Goal: Task Accomplishment & Management: Complete application form

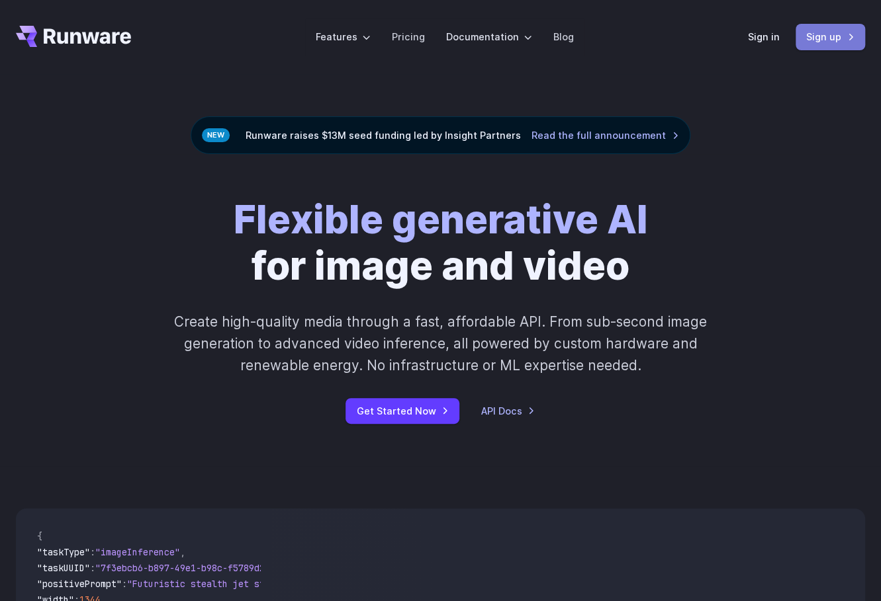
click at [810, 30] on link "Sign up" at bounding box center [829, 37] width 69 height 26
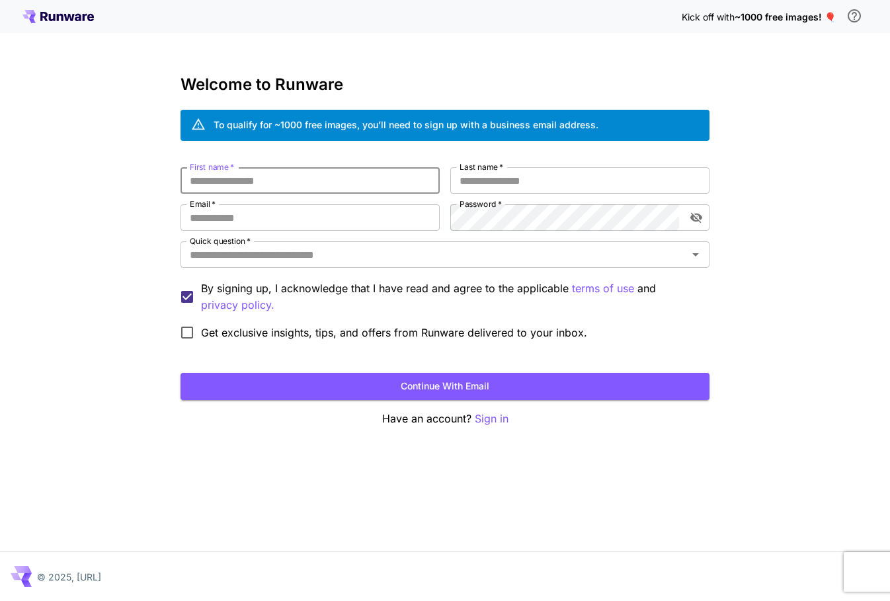
click at [323, 187] on input "First name   *" at bounding box center [310, 180] width 259 height 26
type input "*"
type input "*******"
click at [545, 182] on input "Last name   *" at bounding box center [580, 180] width 259 height 26
type input "***"
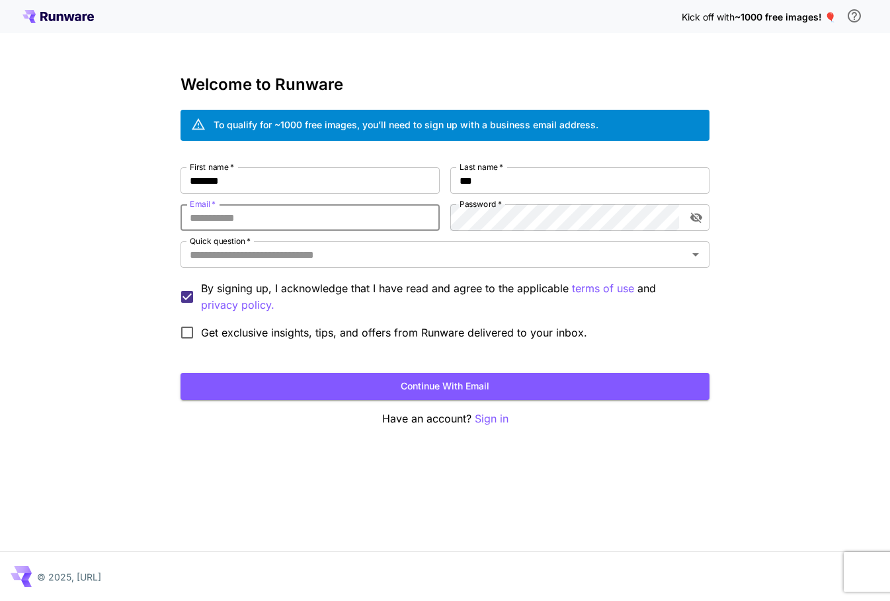
click at [237, 214] on input "Email   *" at bounding box center [310, 217] width 259 height 26
type input "**********"
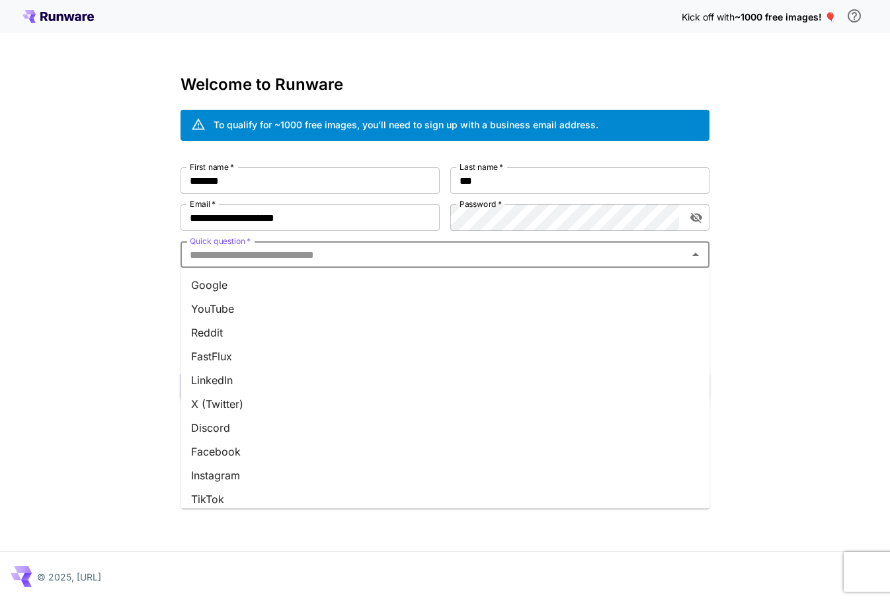
click at [400, 257] on input "Quick question   *" at bounding box center [434, 254] width 499 height 19
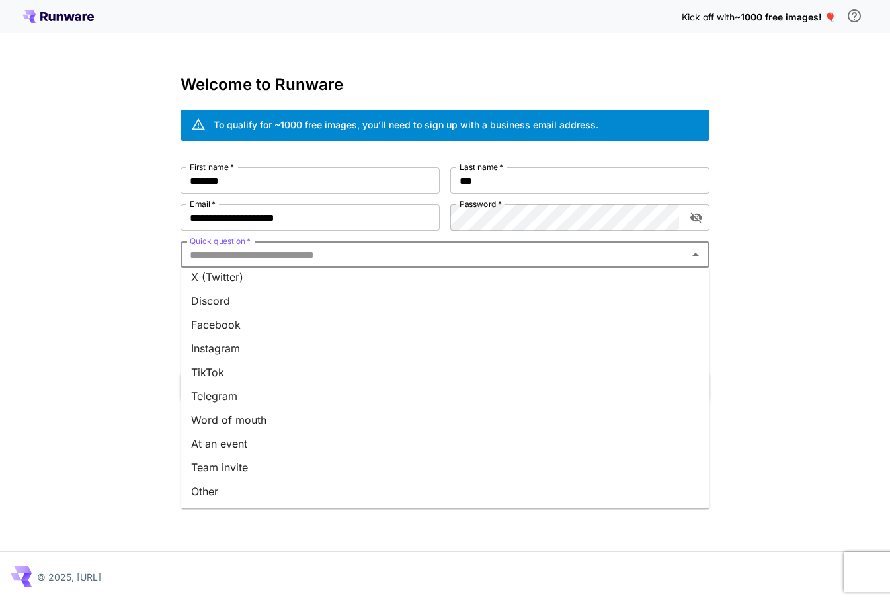
click at [224, 490] on li "Other" at bounding box center [445, 492] width 529 height 24
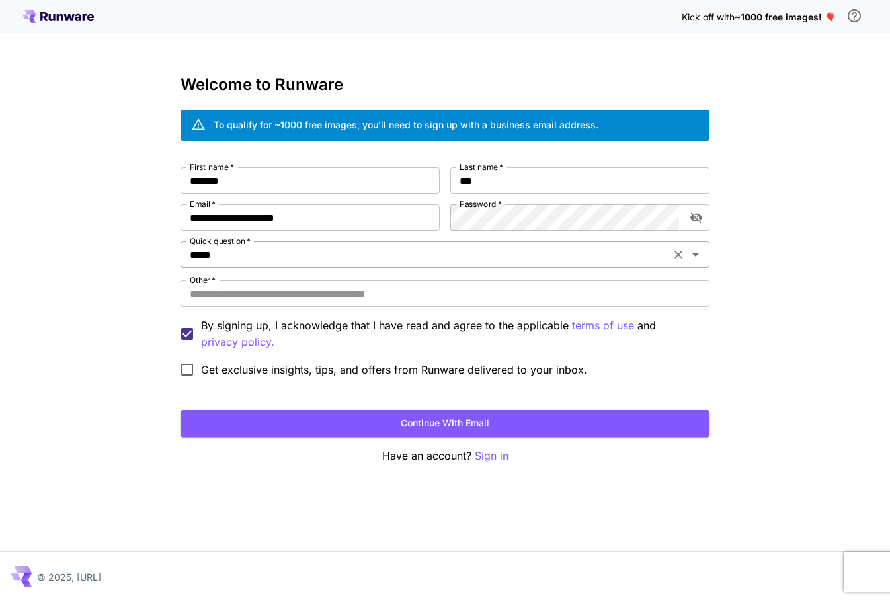
click at [255, 256] on input "*****" at bounding box center [426, 254] width 482 height 19
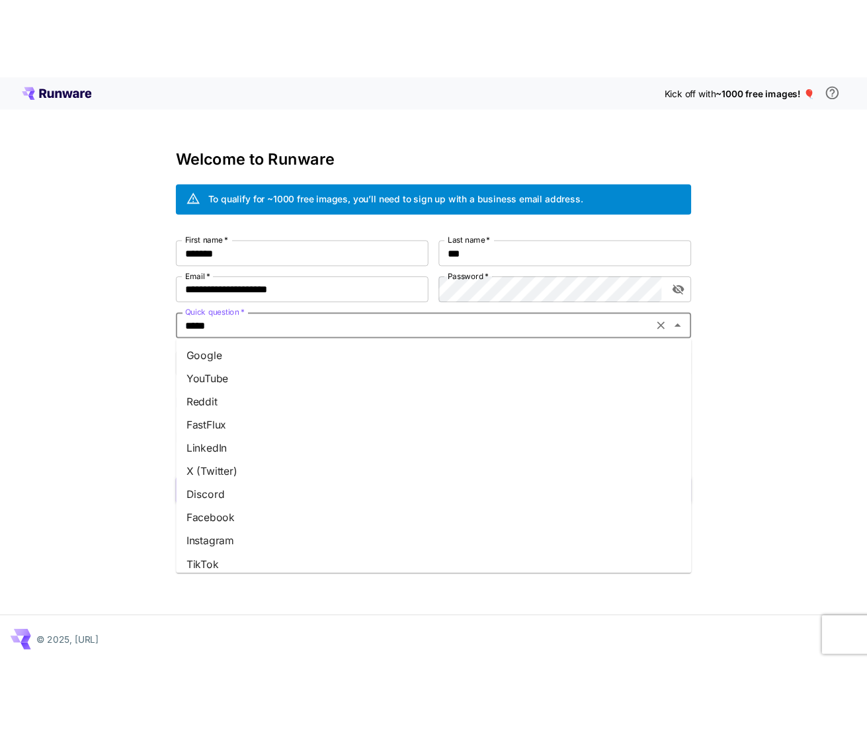
scroll to position [122, 0]
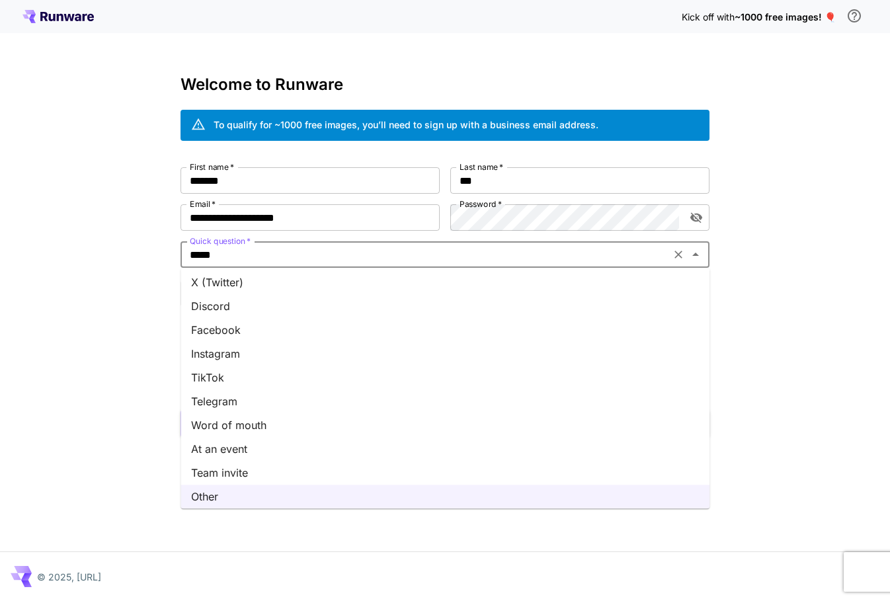
click at [224, 380] on li "TikTok" at bounding box center [445, 378] width 529 height 24
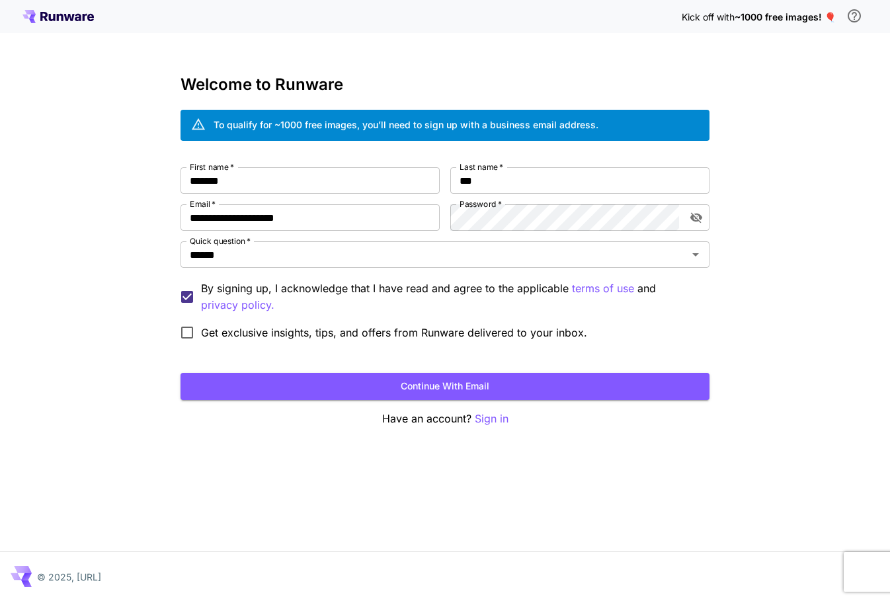
click at [126, 339] on div "**********" at bounding box center [445, 300] width 890 height 601
click at [275, 379] on button "Continue with email" at bounding box center [445, 386] width 529 height 27
click at [488, 377] on button "Continue with email" at bounding box center [445, 386] width 529 height 27
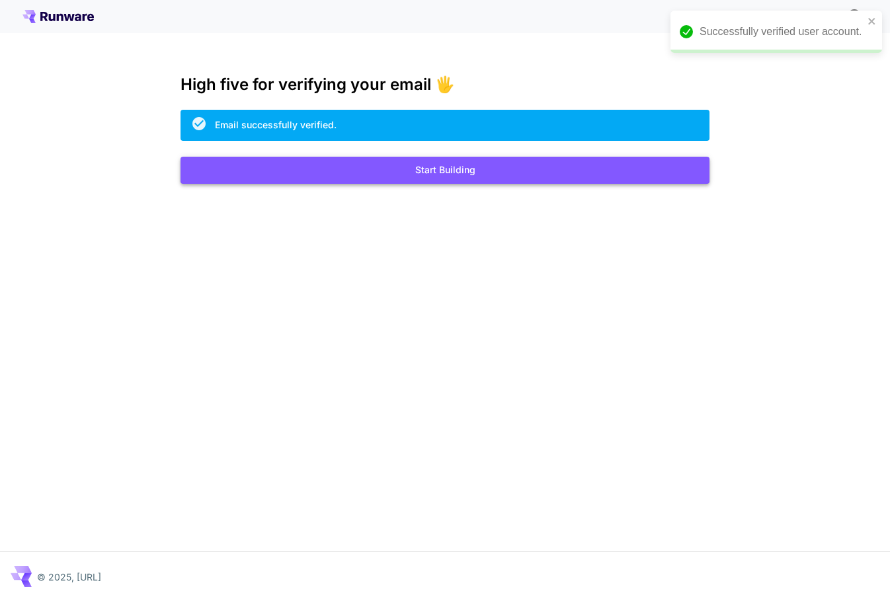
click at [404, 176] on button "Start Building" at bounding box center [445, 170] width 529 height 27
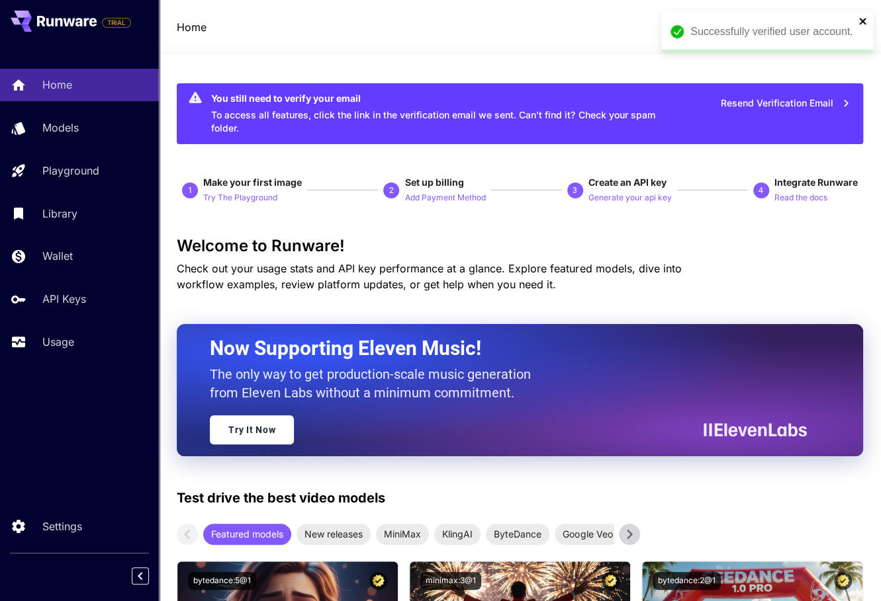
click at [865, 23] on icon "close" at bounding box center [862, 21] width 9 height 11
click at [841, 27] on icon at bounding box center [842, 27] width 8 height 5
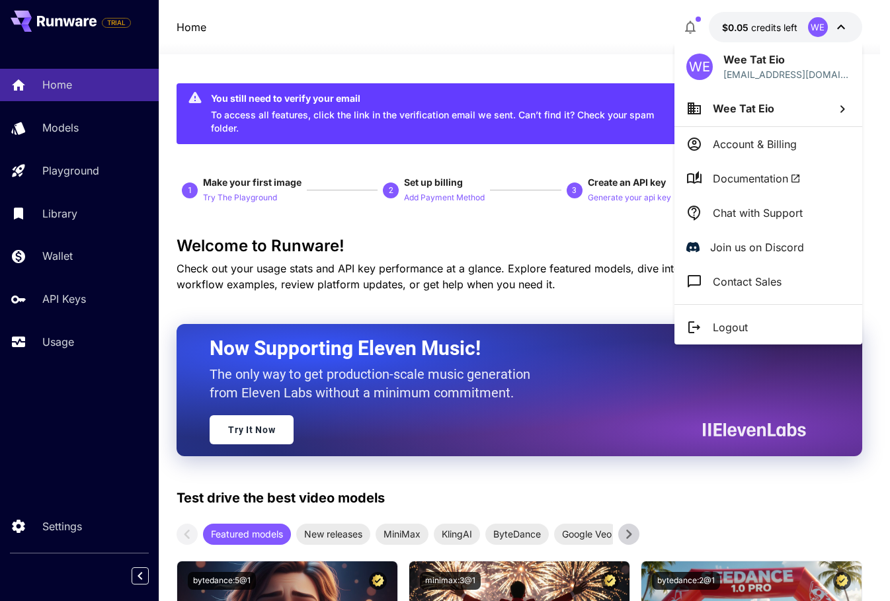
click at [540, 47] on div at bounding box center [445, 300] width 890 height 601
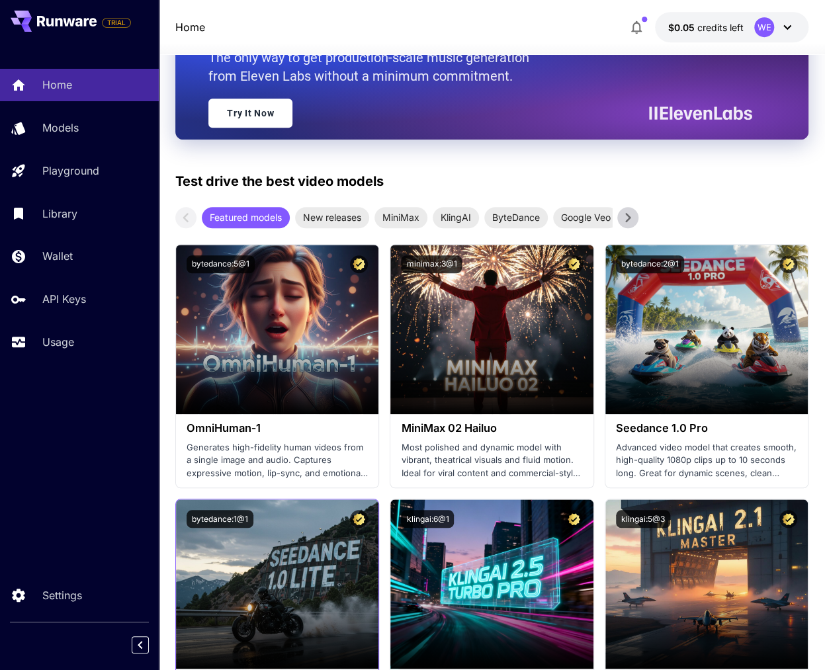
scroll to position [463, 0]
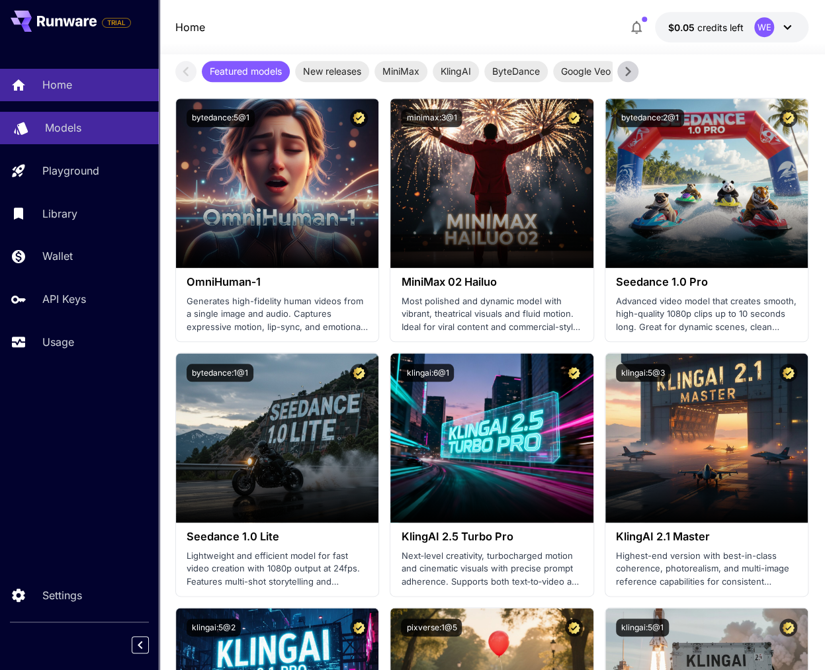
click at [65, 126] on p "Models" at bounding box center [63, 128] width 36 height 16
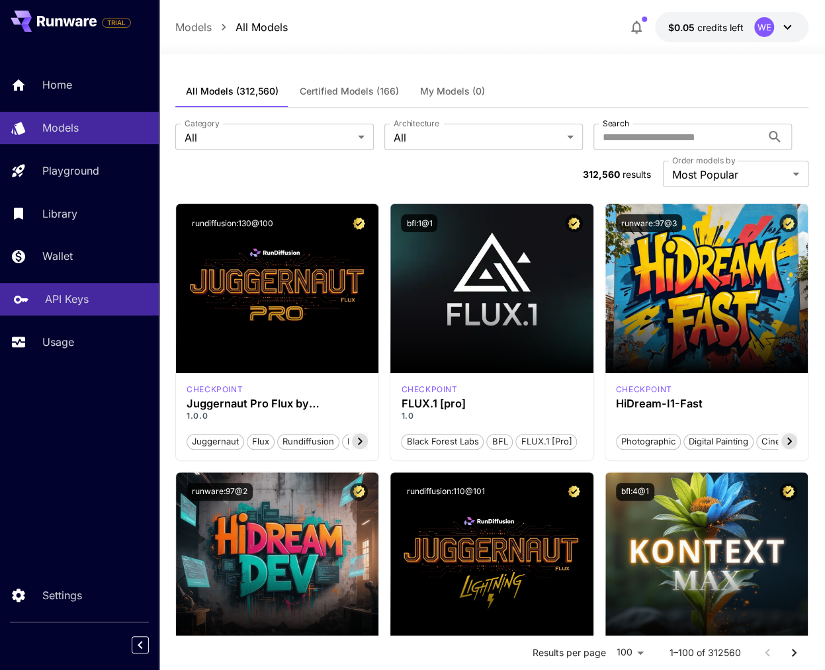
click at [69, 293] on p "API Keys" at bounding box center [67, 299] width 44 height 16
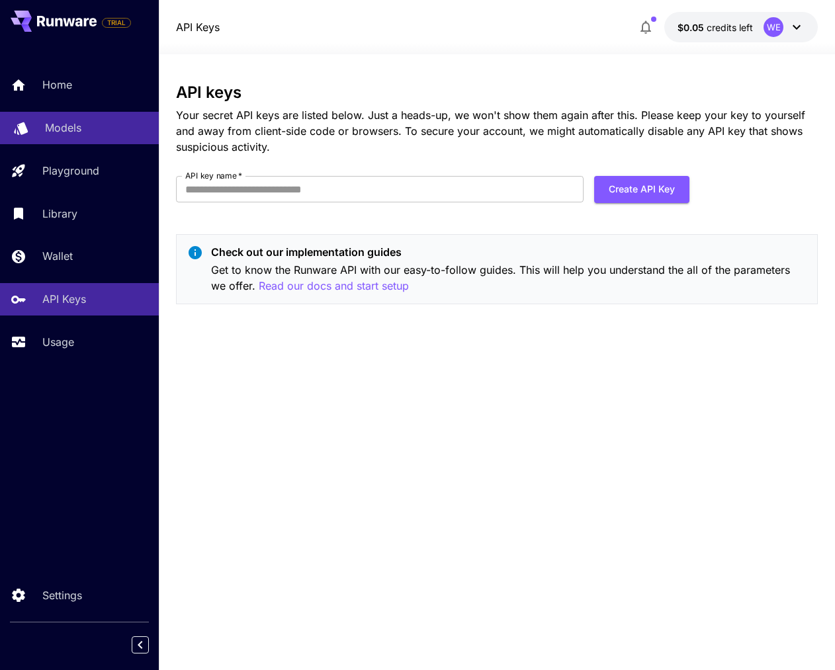
click at [89, 128] on div "Models" at bounding box center [96, 128] width 103 height 16
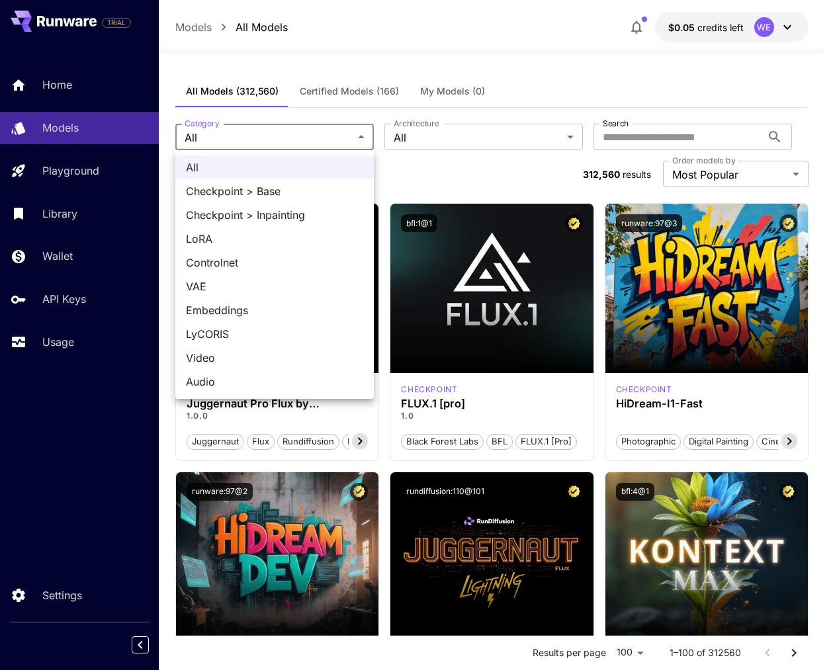
drag, startPoint x: 386, startPoint y: 110, endPoint x: 394, endPoint y: 124, distance: 15.7
click at [386, 110] on div at bounding box center [417, 335] width 835 height 670
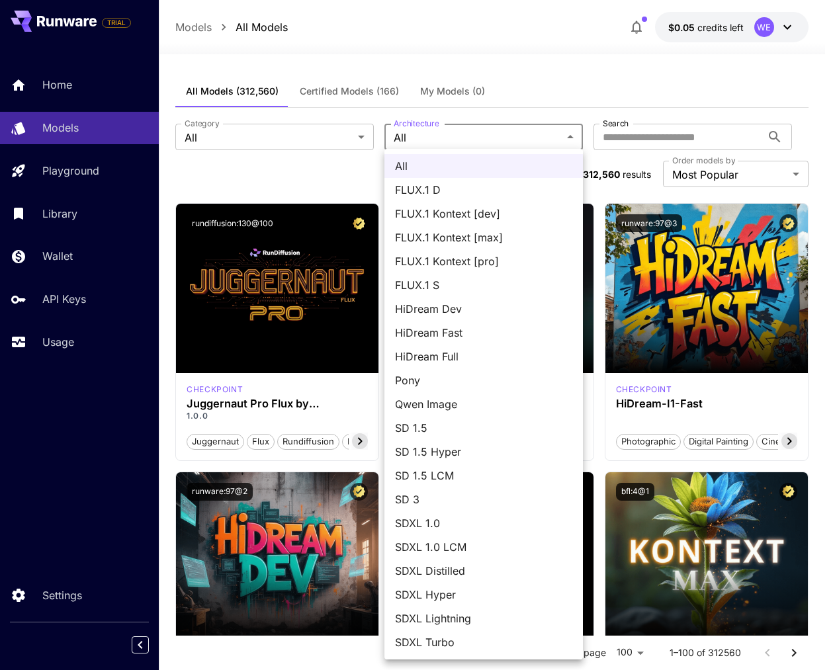
click at [381, 112] on div at bounding box center [417, 335] width 835 height 670
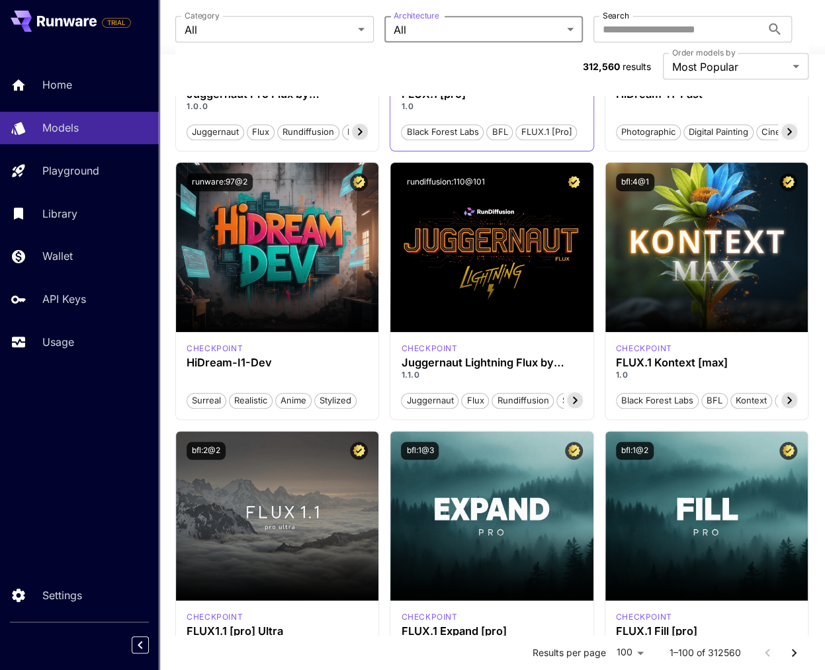
scroll to position [132, 0]
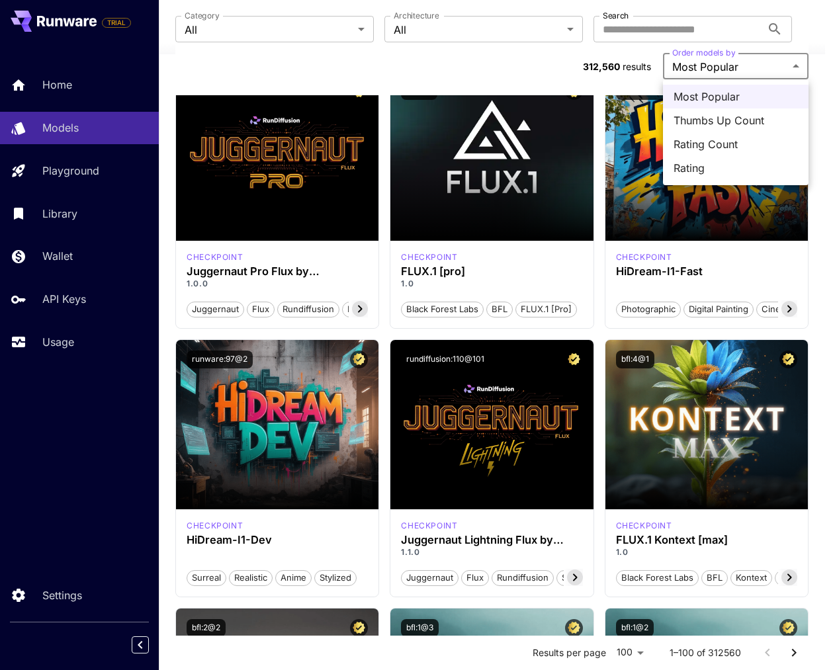
click at [568, 66] on div at bounding box center [417, 335] width 835 height 670
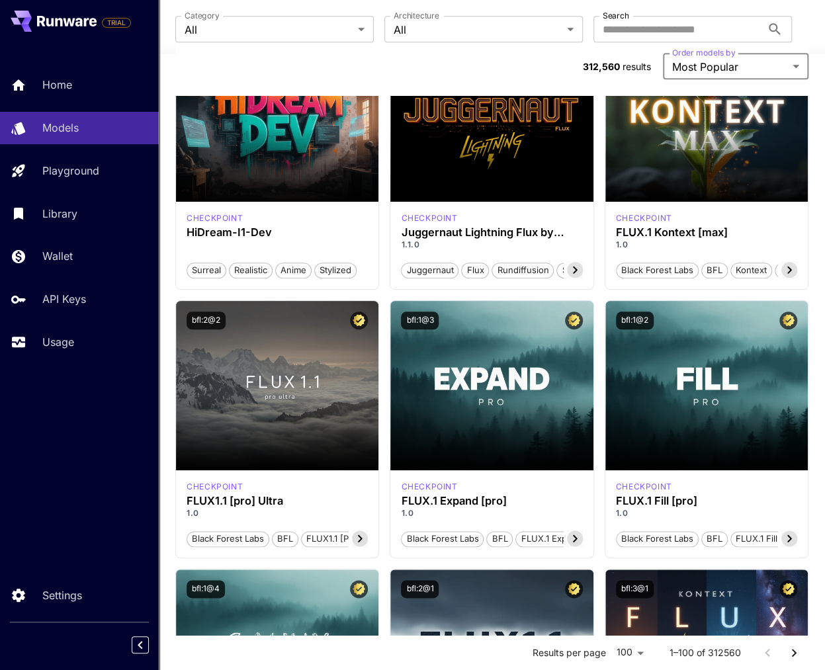
scroll to position [331, 0]
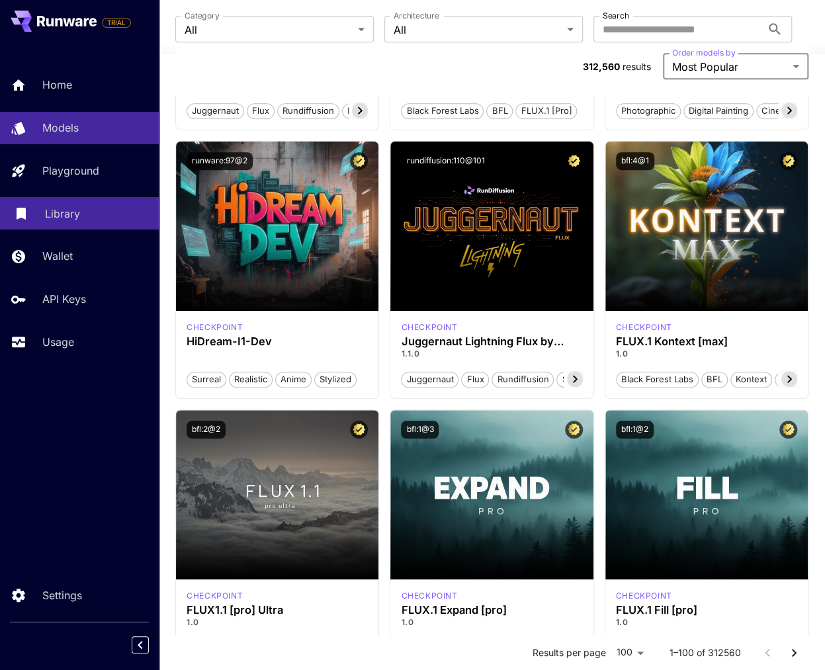
click at [59, 213] on p "Library" at bounding box center [62, 214] width 35 height 16
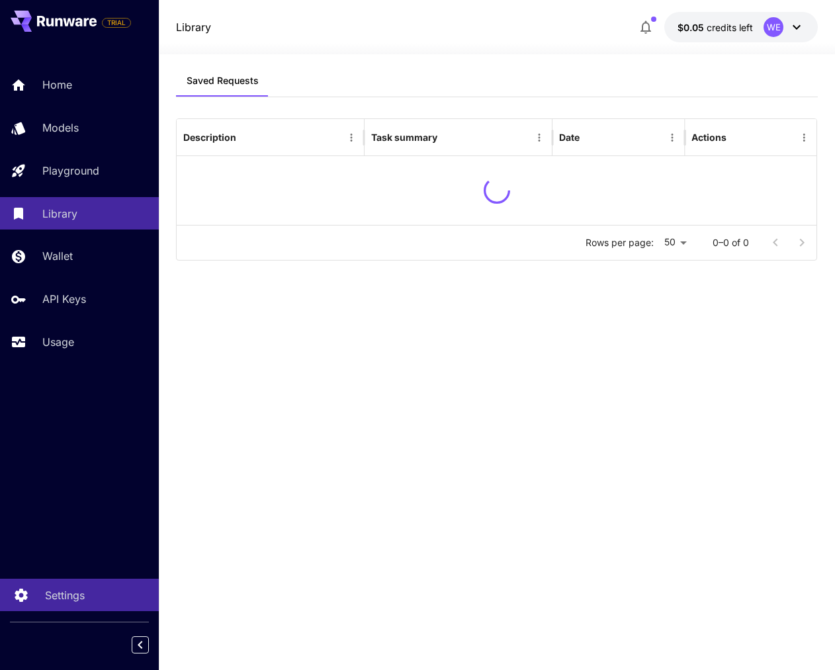
click at [46, 600] on p "Settings" at bounding box center [65, 595] width 40 height 16
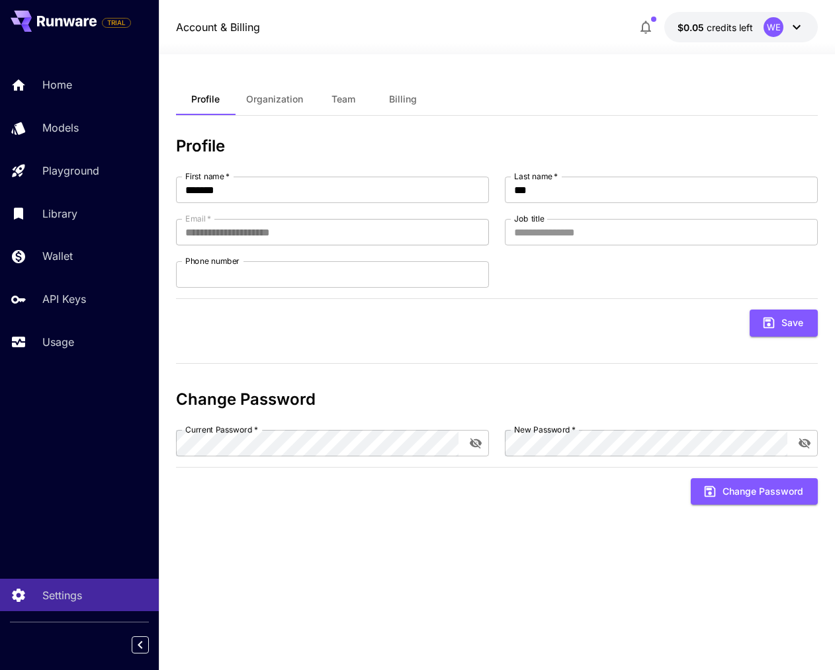
click at [261, 96] on span "Organization" at bounding box center [274, 99] width 57 height 12
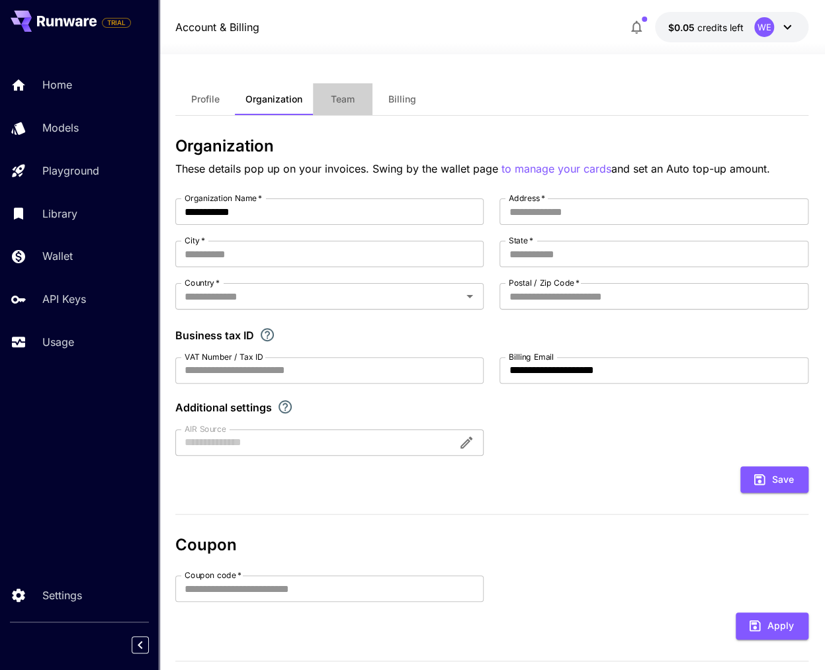
click at [345, 94] on span "Team" at bounding box center [343, 99] width 24 height 12
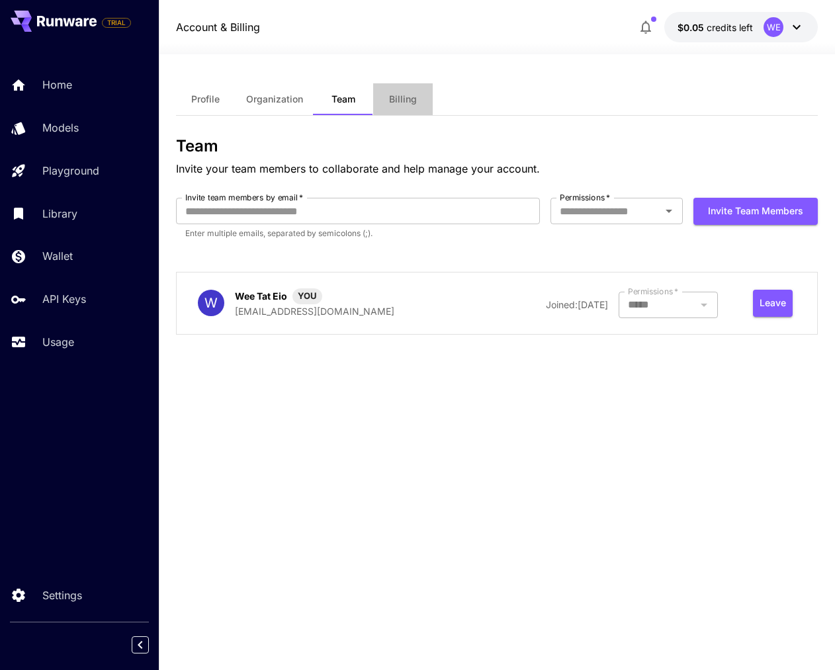
click at [400, 99] on span "Billing" at bounding box center [403, 99] width 28 height 12
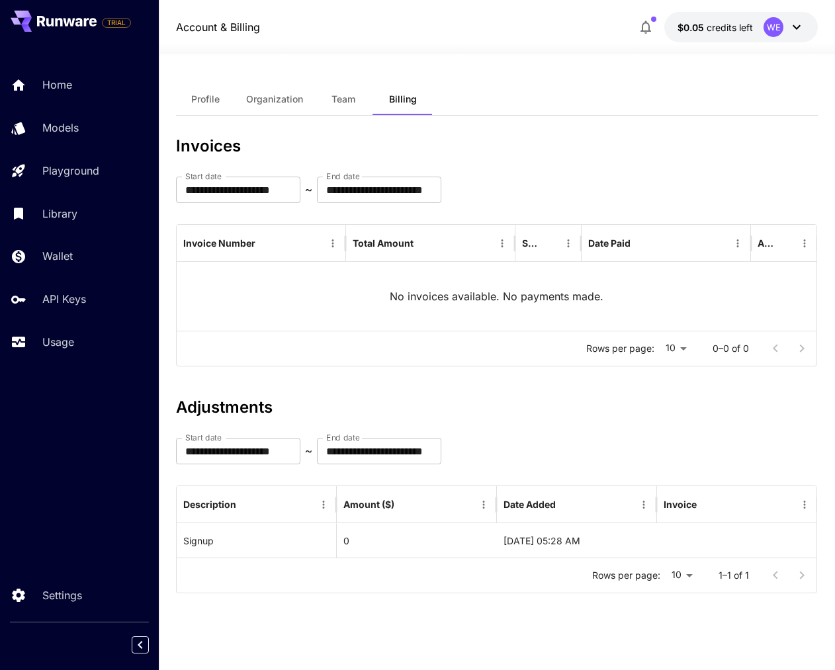
click at [199, 99] on span "Profile" at bounding box center [205, 99] width 28 height 12
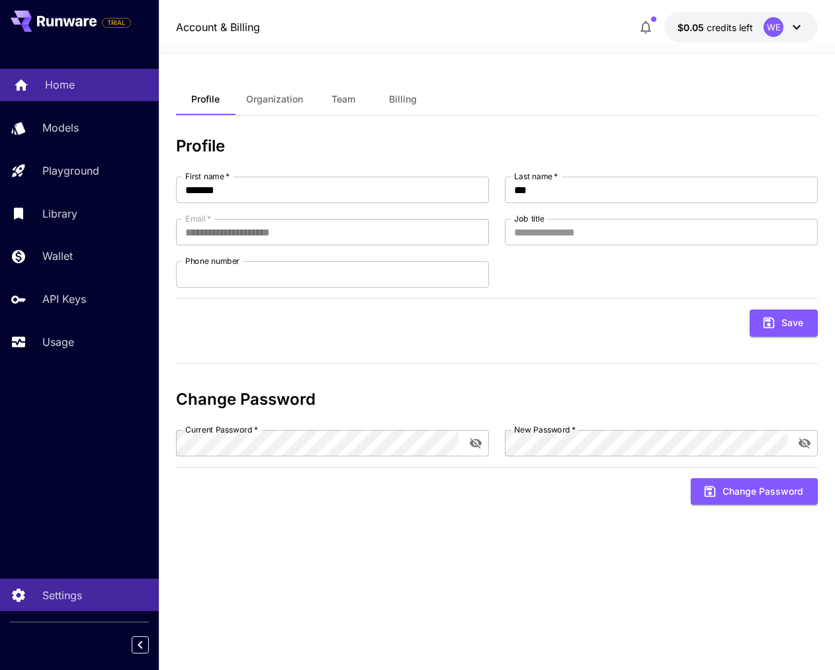
click at [71, 93] on link "Home" at bounding box center [79, 85] width 159 height 32
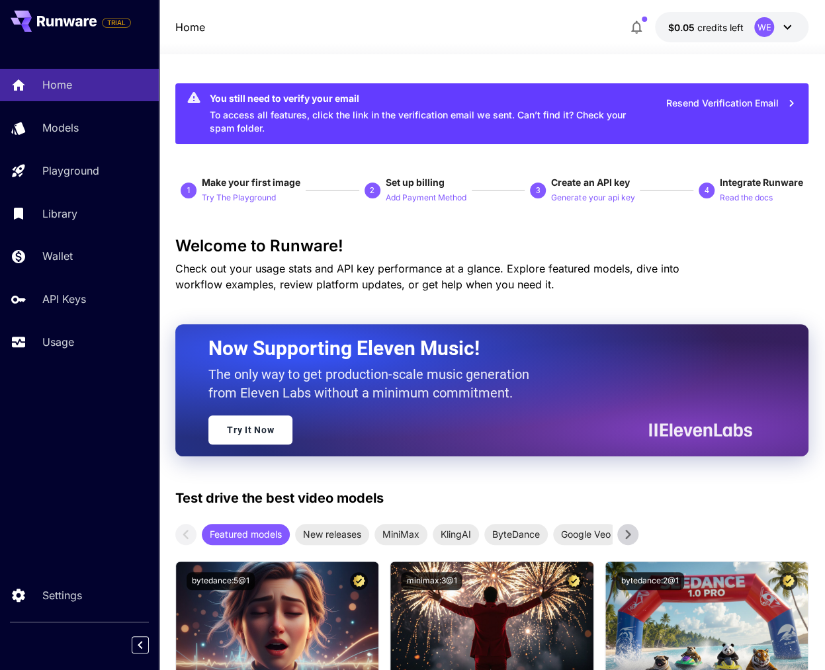
drag, startPoint x: 729, startPoint y: 200, endPoint x: 773, endPoint y: 240, distance: 59.5
click at [770, 240] on h3 "Welcome to Runware!" at bounding box center [491, 246] width 633 height 19
click at [754, 198] on p "Read the docs" at bounding box center [746, 198] width 53 height 13
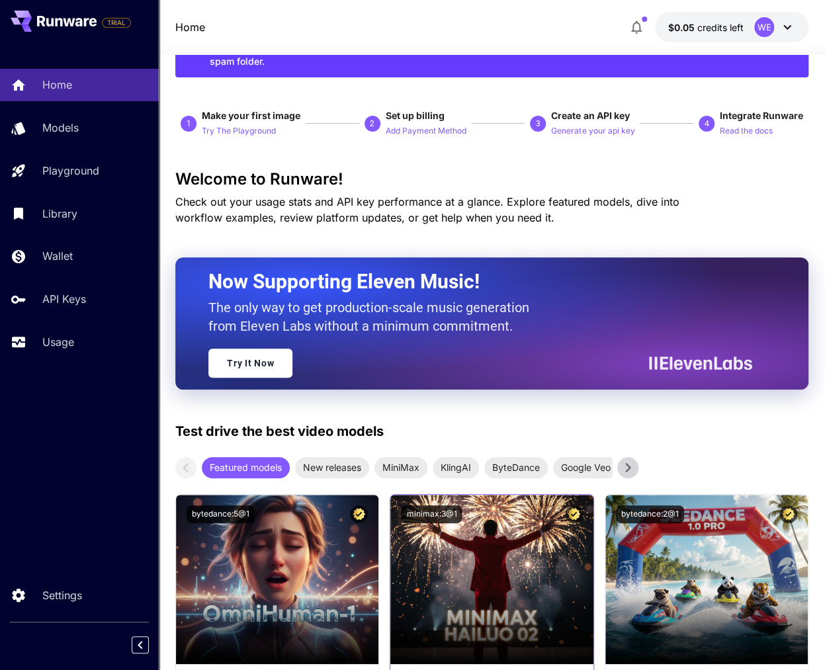
scroll to position [198, 0]
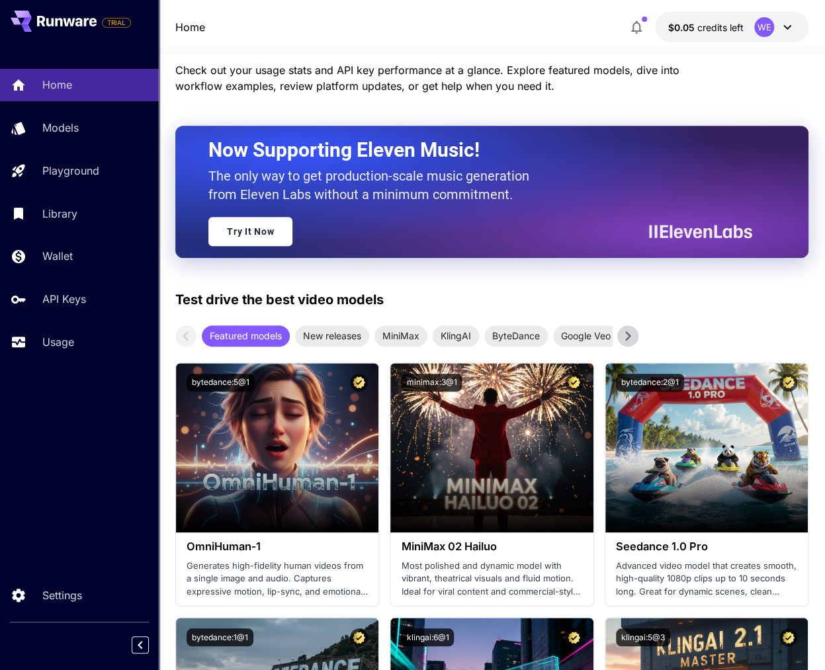
click at [632, 338] on icon at bounding box center [628, 336] width 20 height 20
click at [632, 337] on icon at bounding box center [628, 336] width 20 height 20
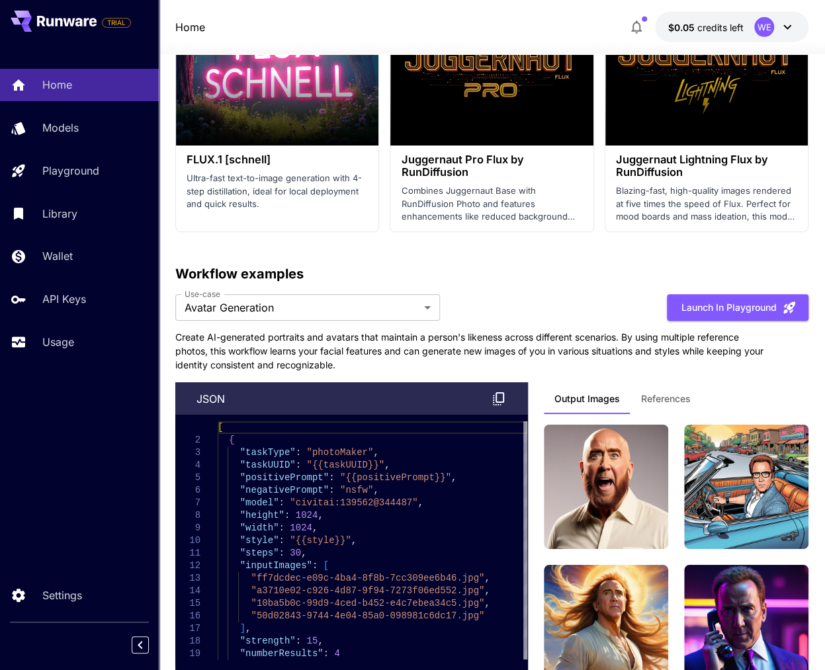
scroll to position [4697, 0]
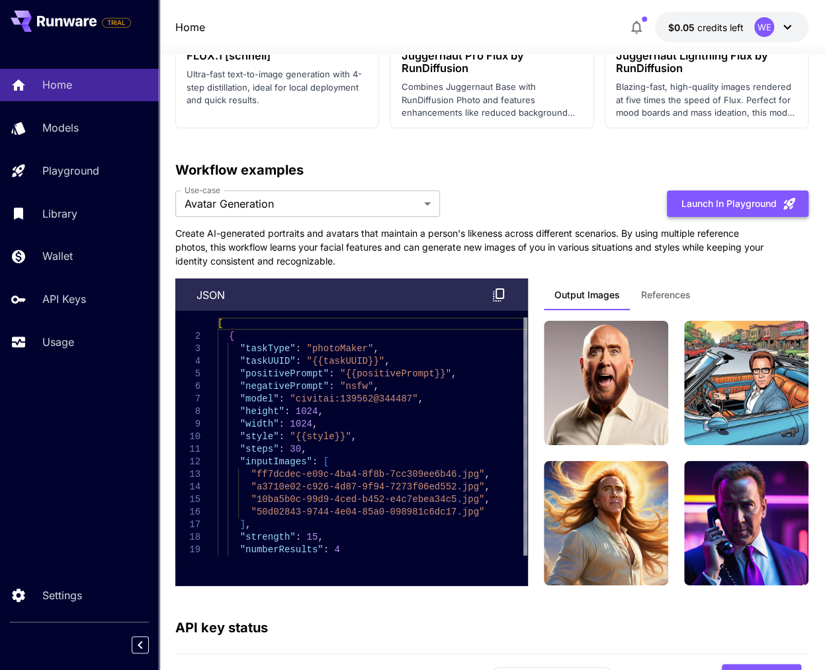
click at [712, 206] on button "Launch in Playground" at bounding box center [738, 204] width 142 height 27
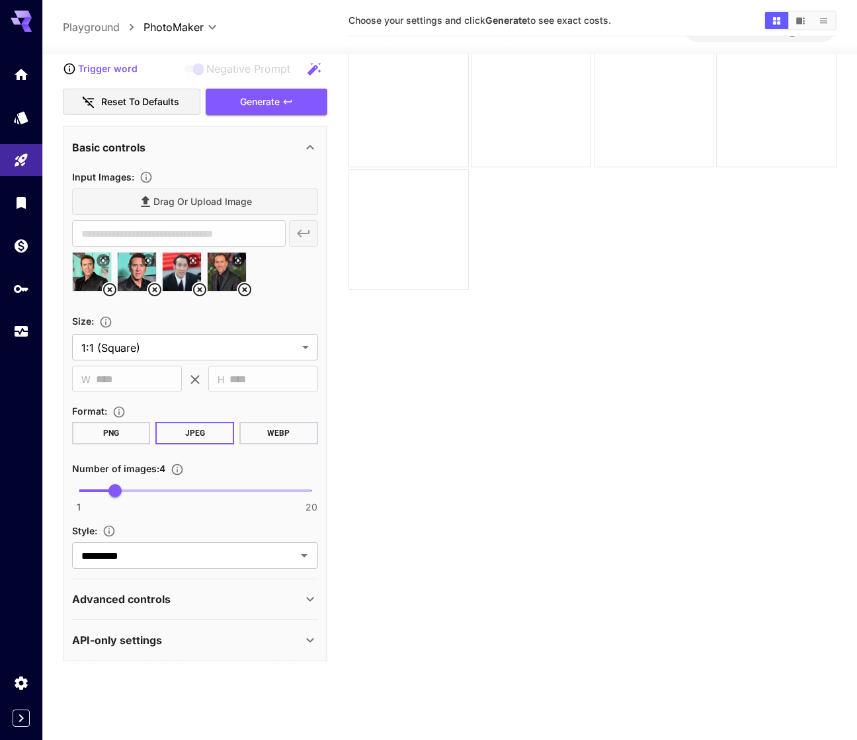
scroll to position [105, 0]
click at [175, 601] on div "Advanced controls" at bounding box center [187, 599] width 230 height 16
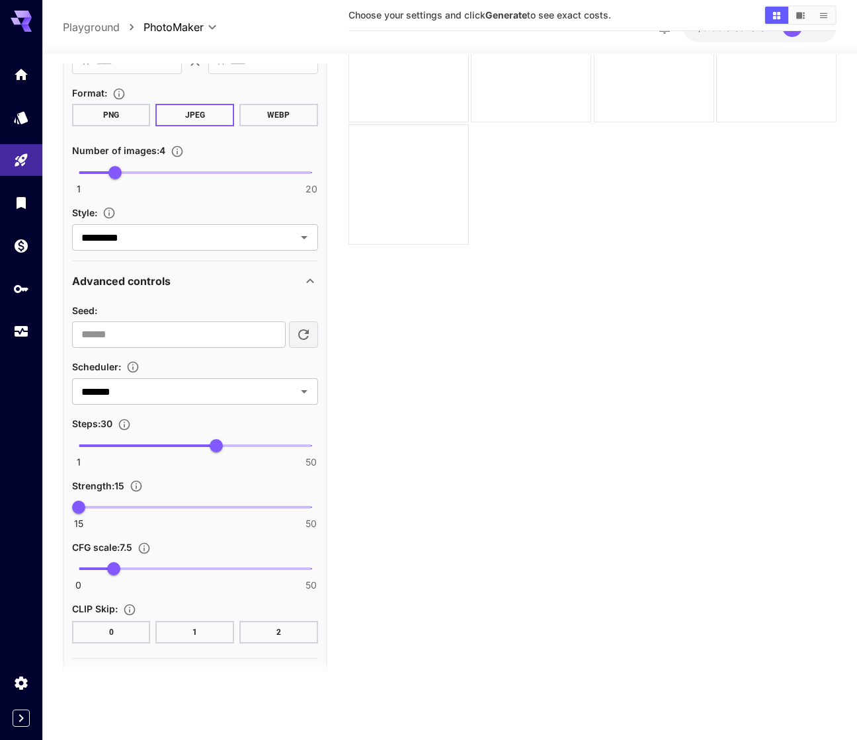
scroll to position [537, 0]
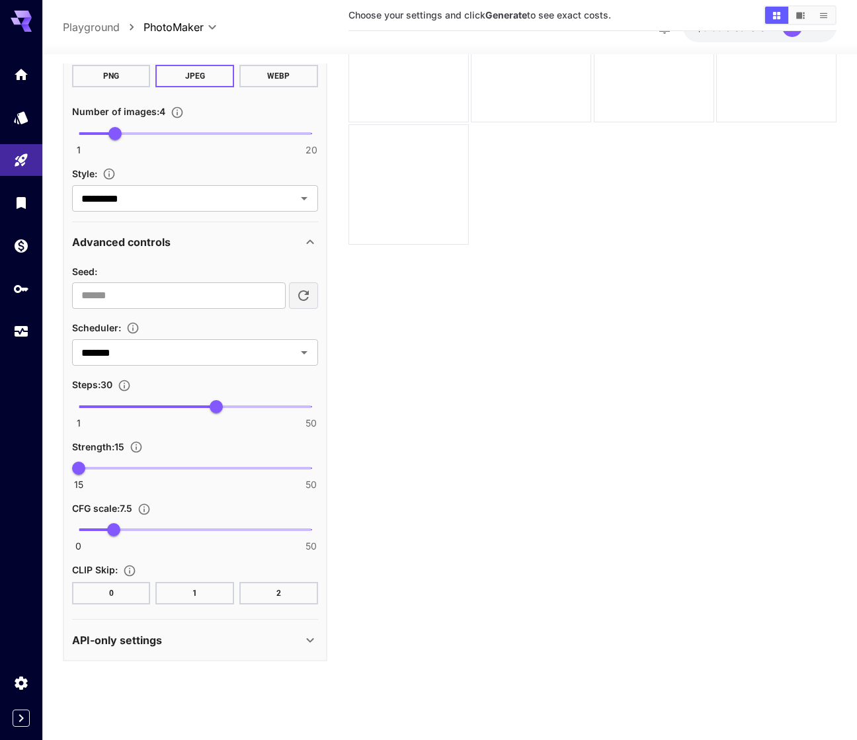
drag, startPoint x: 216, startPoint y: 636, endPoint x: 223, endPoint y: 640, distance: 7.4
click at [216, 601] on div "API-only settings" at bounding box center [187, 640] width 230 height 16
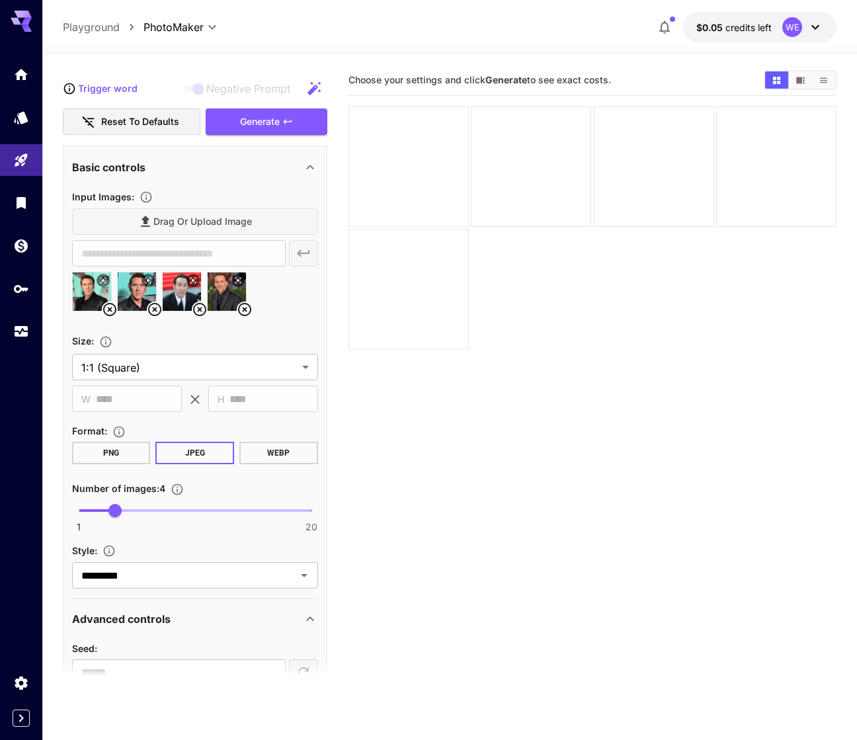
scroll to position [95, 0]
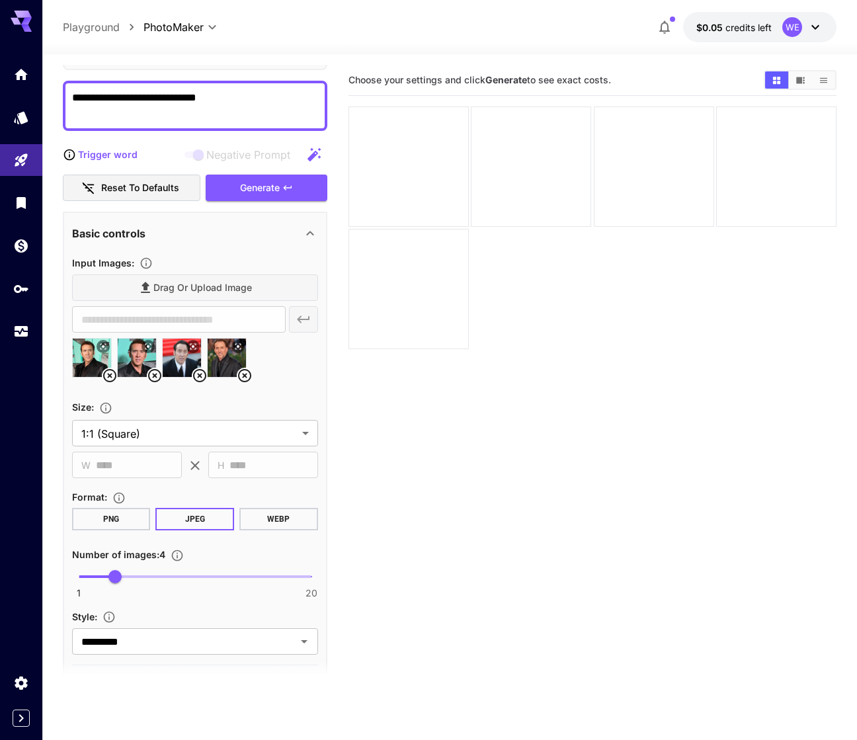
click at [821, 28] on icon at bounding box center [816, 27] width 16 height 16
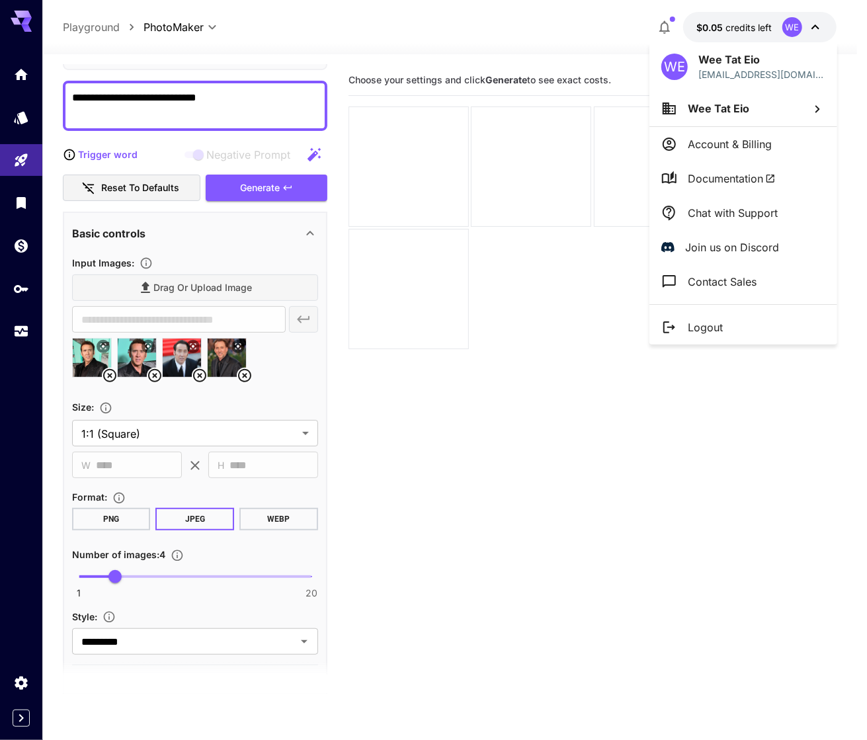
click at [542, 297] on div at bounding box center [433, 370] width 867 height 740
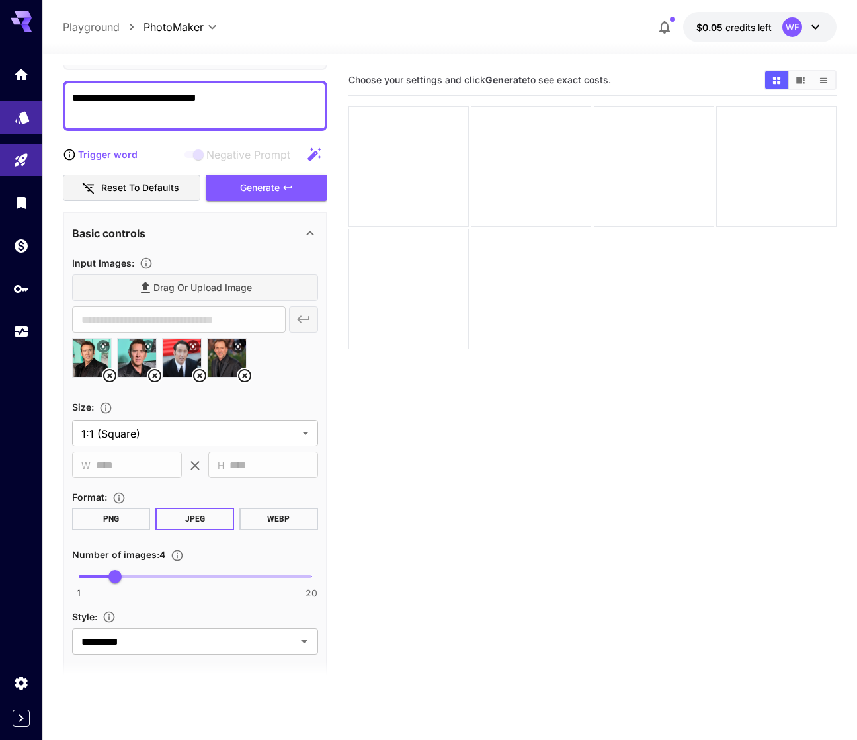
click at [32, 125] on link at bounding box center [21, 117] width 42 height 32
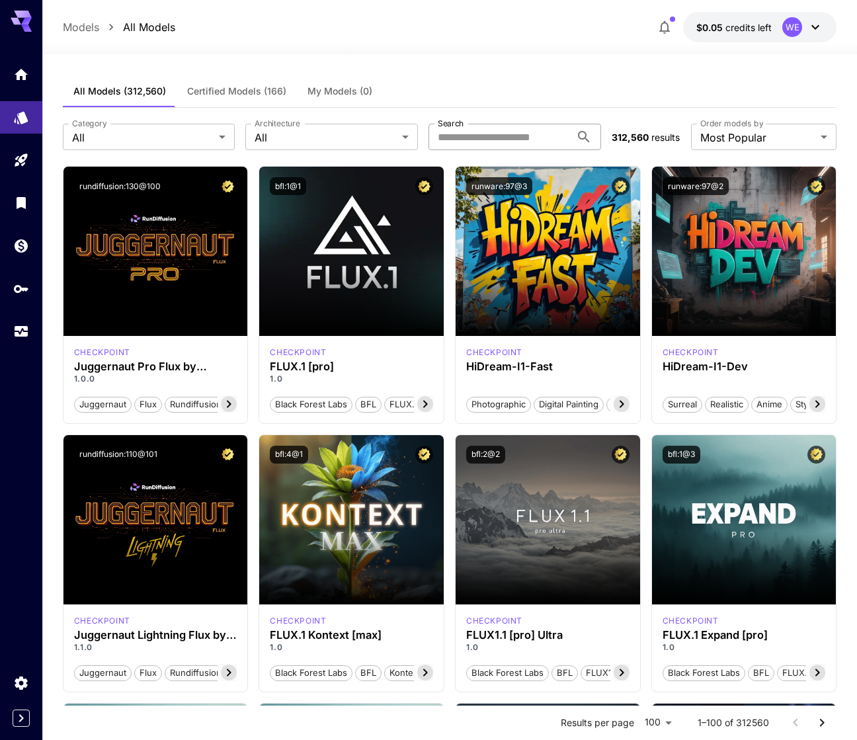
click at [570, 137] on div "Search" at bounding box center [515, 137] width 173 height 26
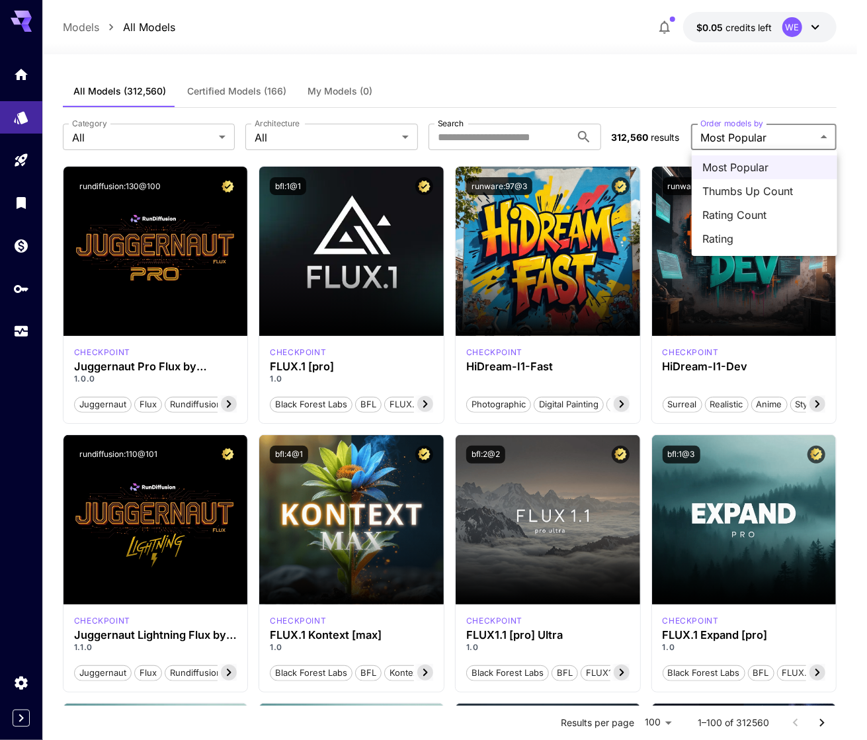
click at [667, 89] on div at bounding box center [433, 370] width 867 height 740
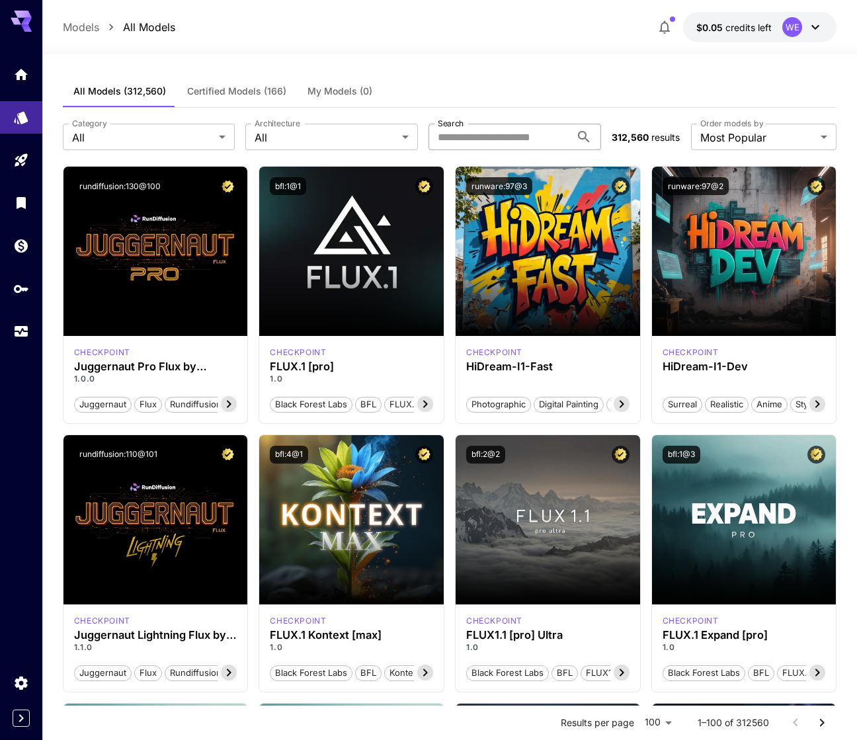
click at [570, 129] on div "Search" at bounding box center [515, 137] width 173 height 26
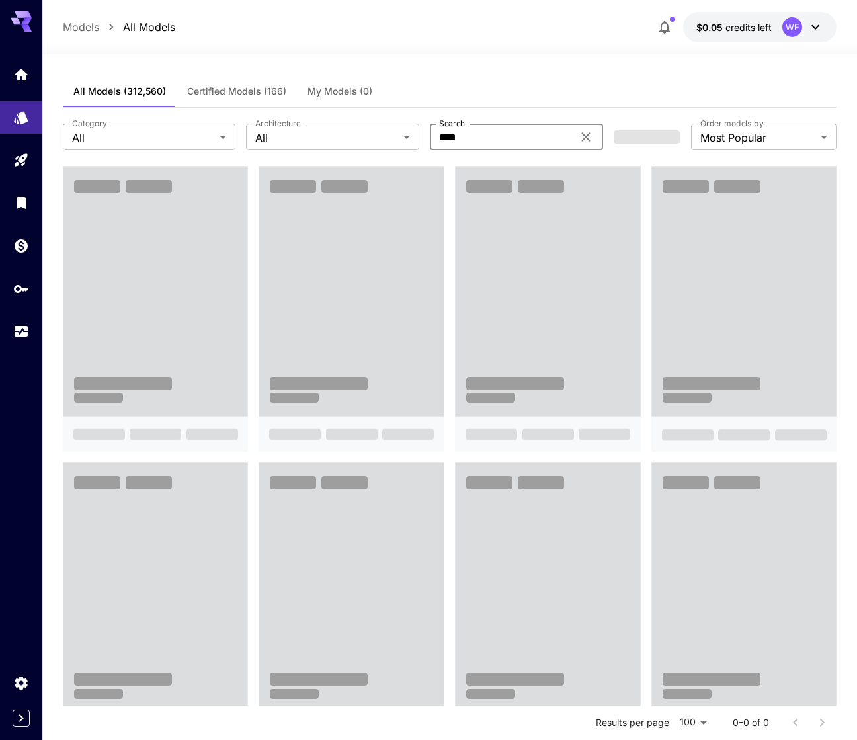
type input "****"
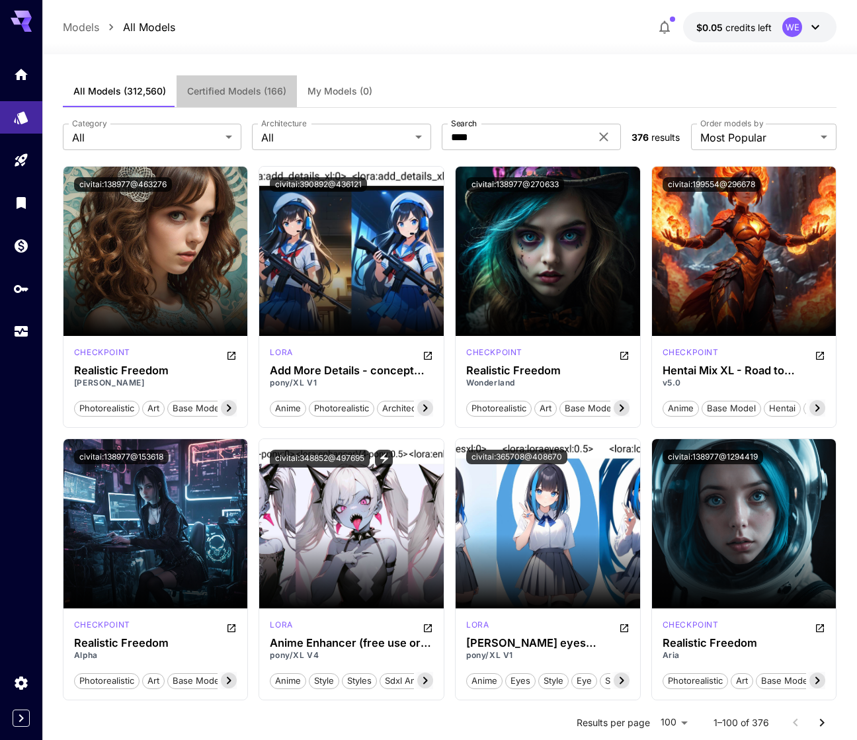
click at [236, 91] on span "Certified Models (166)" at bounding box center [236, 91] width 99 height 12
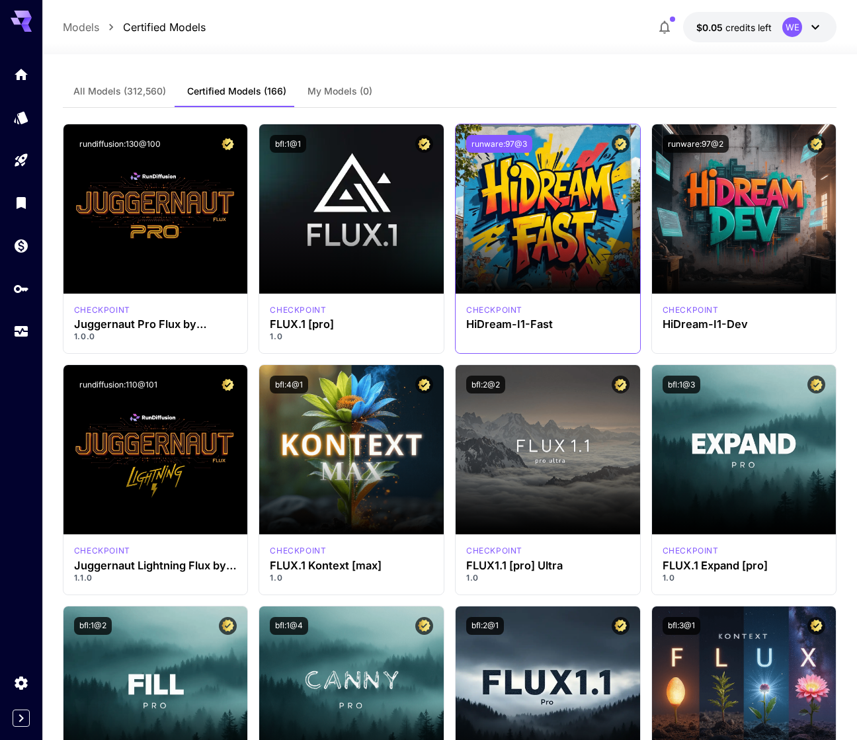
click at [510, 148] on button "runware:97@3" at bounding box center [499, 144] width 66 height 18
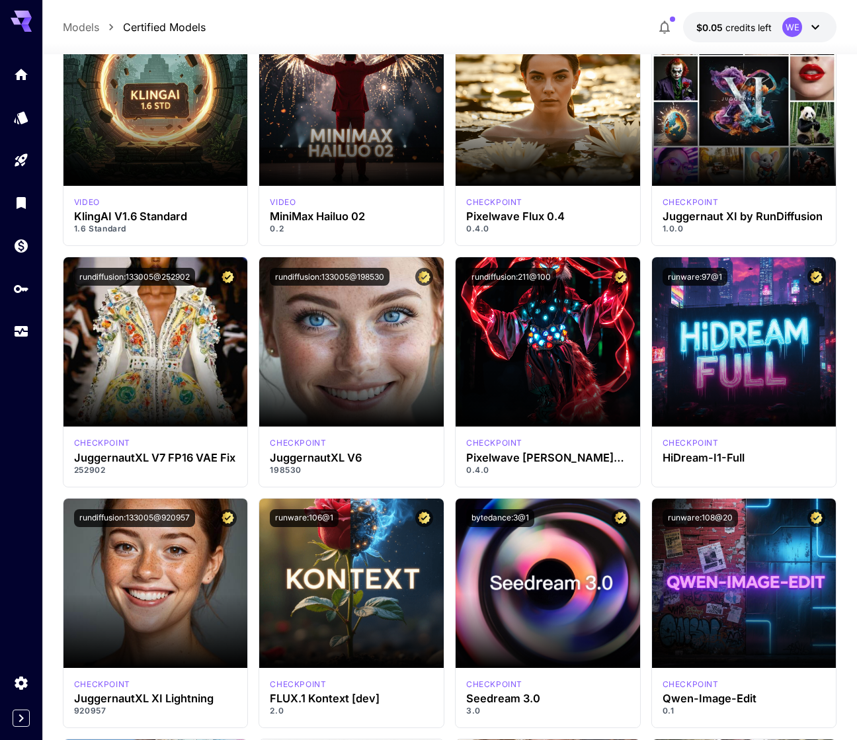
scroll to position [9651, 0]
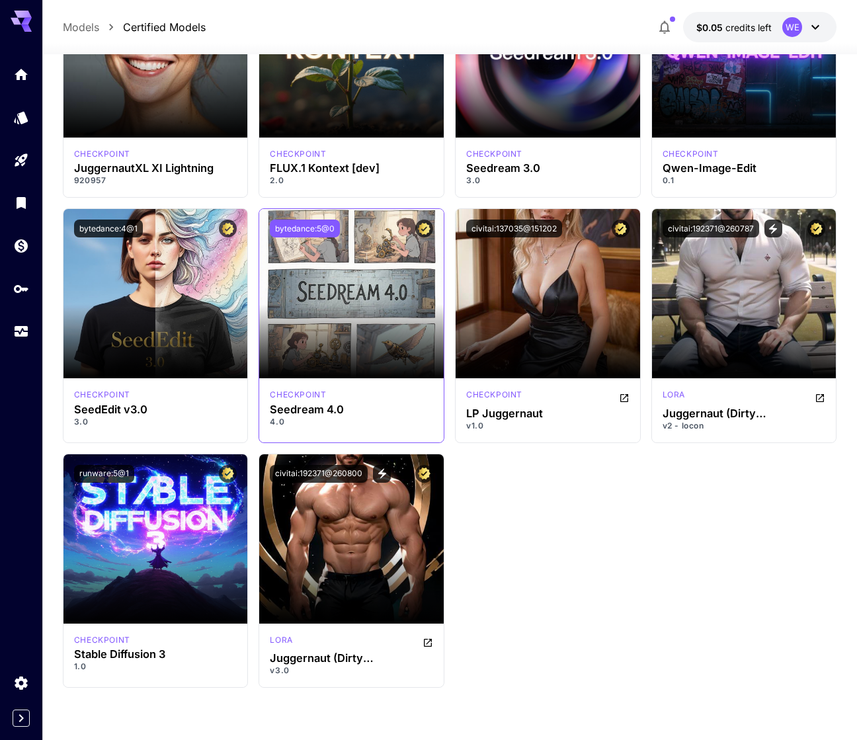
click at [303, 227] on button "bytedance:5@0" at bounding box center [305, 229] width 70 height 18
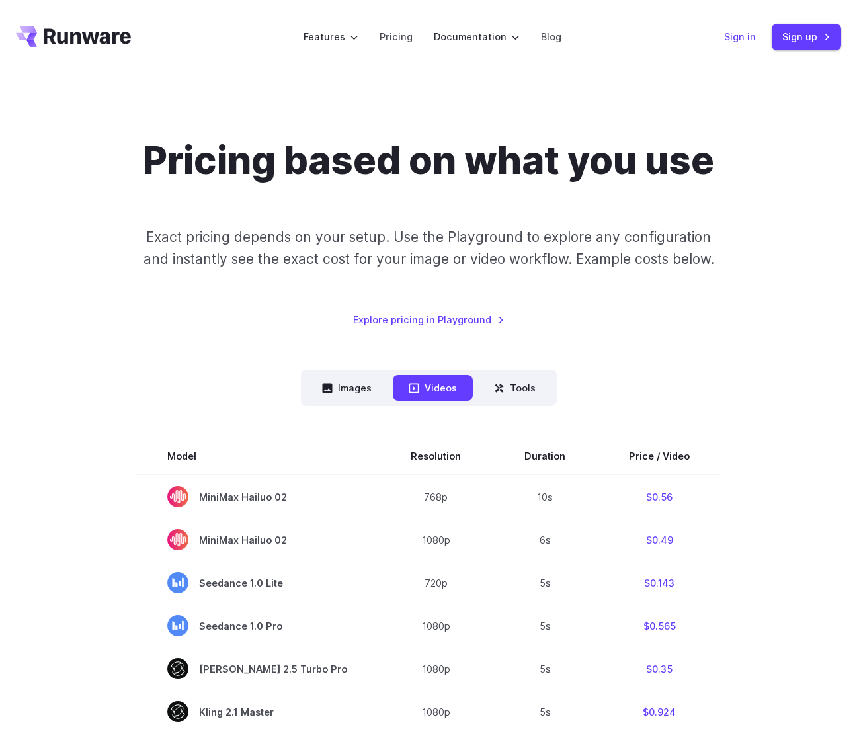
click at [730, 36] on link "Sign in" at bounding box center [740, 36] width 32 height 15
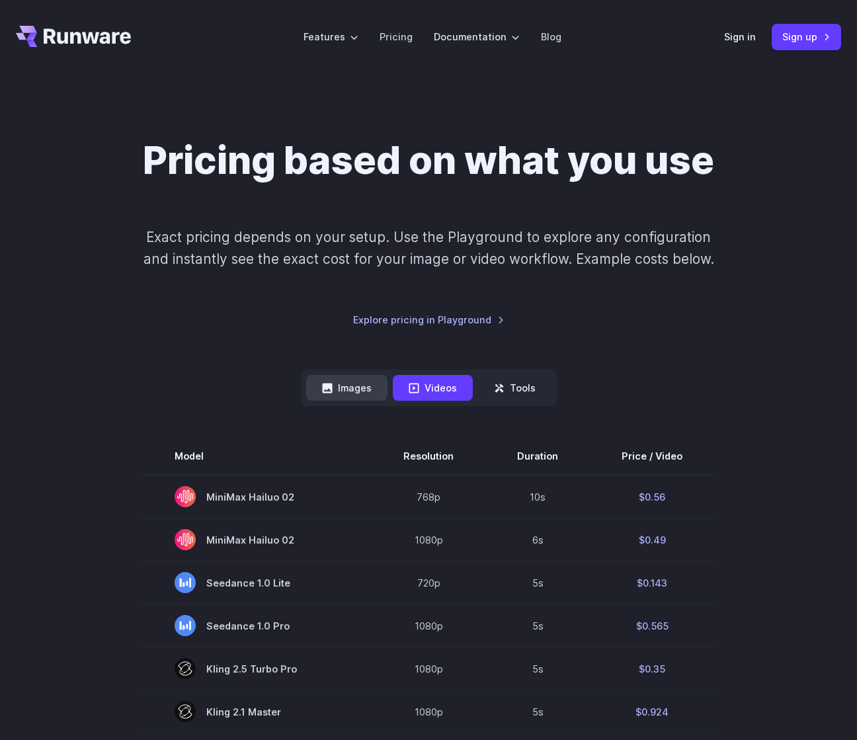
click at [348, 388] on button "Images" at bounding box center [346, 388] width 81 height 26
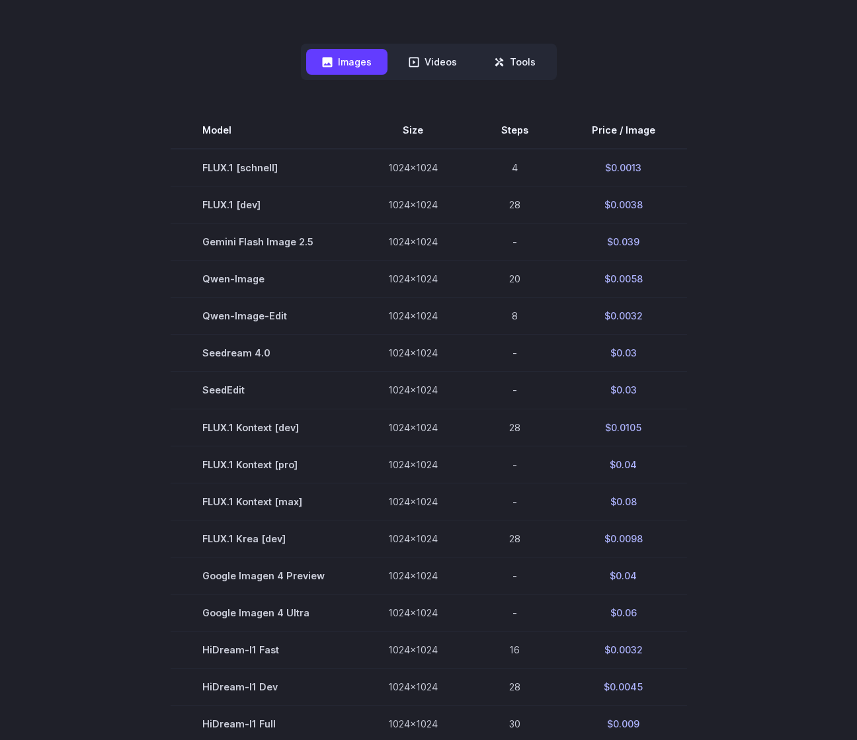
scroll to position [331, 0]
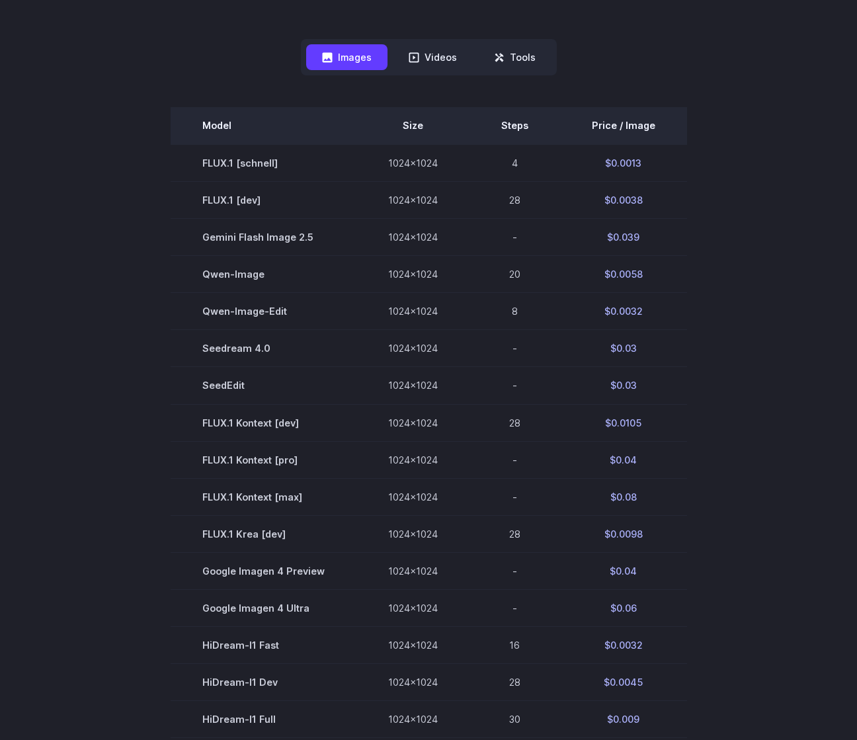
click at [630, 130] on th "Price / Image" at bounding box center [623, 125] width 127 height 37
click at [628, 126] on th "Price / Image" at bounding box center [623, 125] width 127 height 37
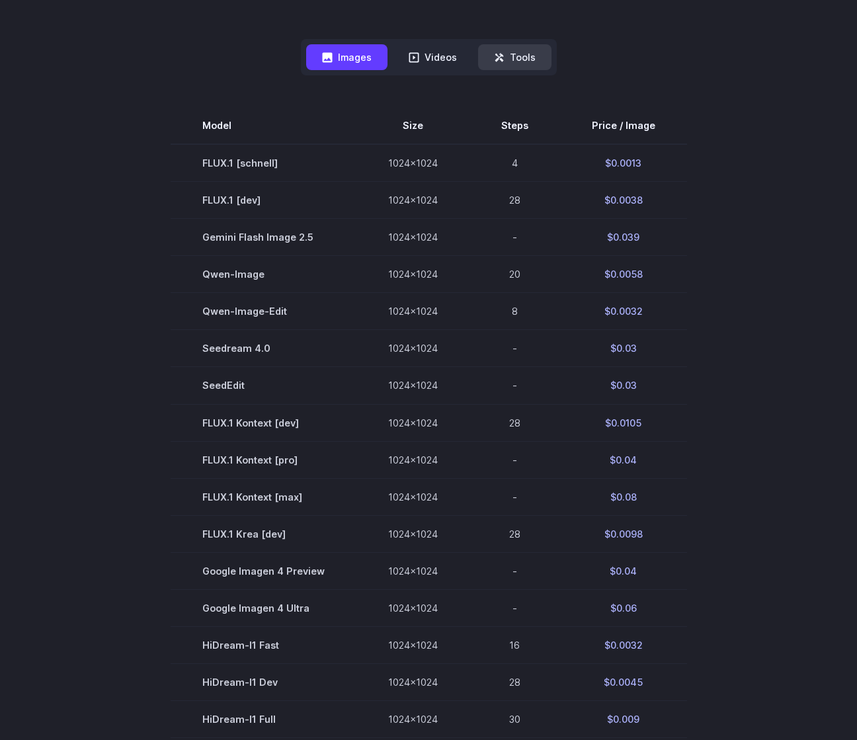
click at [527, 61] on button "Tools" at bounding box center [514, 57] width 73 height 26
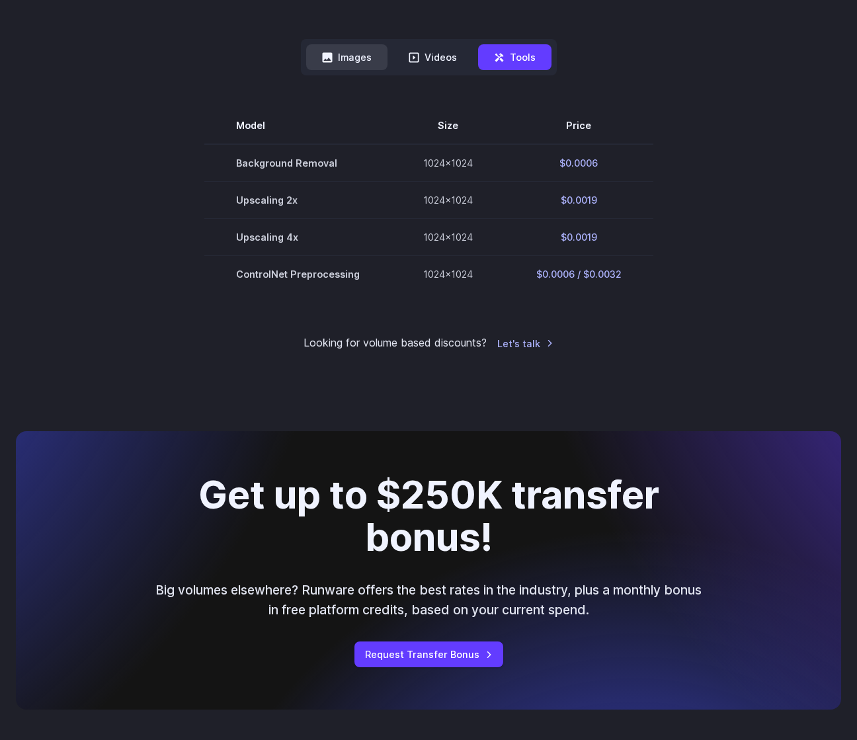
click at [363, 56] on button "Images" at bounding box center [346, 57] width 81 height 26
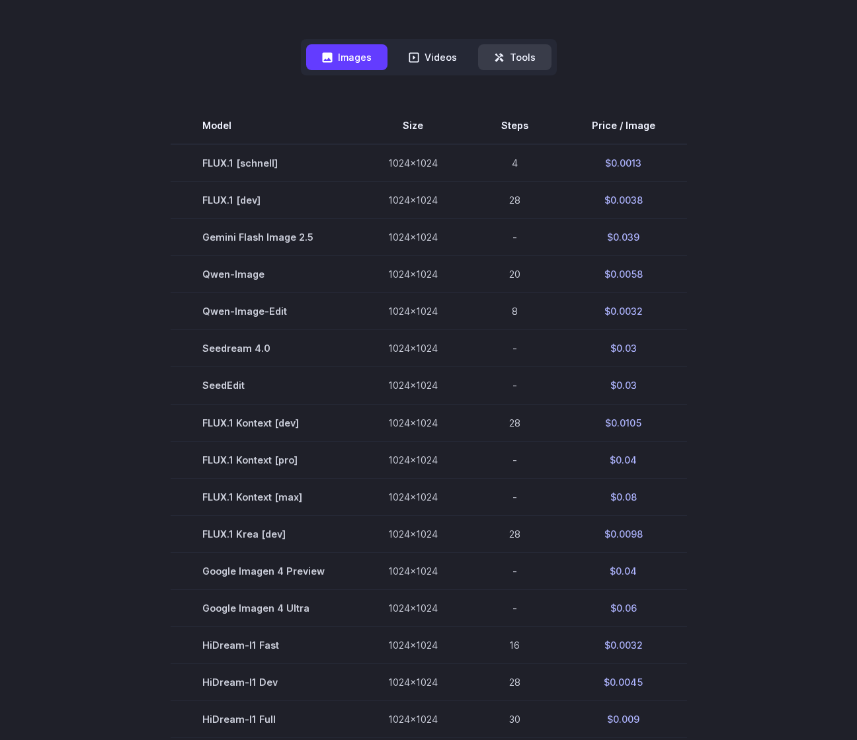
click at [519, 60] on button "Tools" at bounding box center [514, 57] width 73 height 26
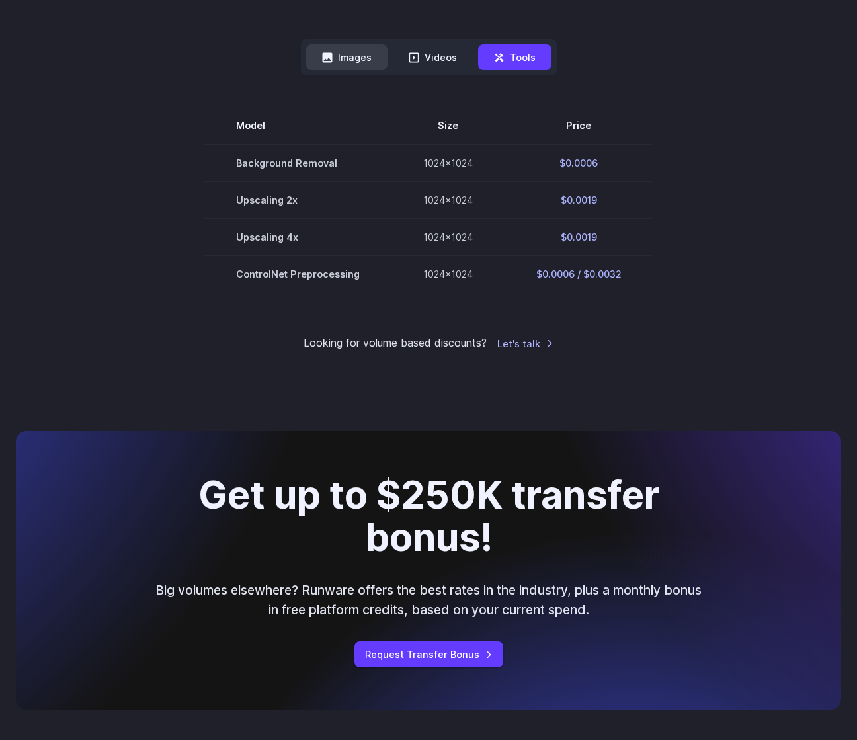
click at [369, 55] on button "Images" at bounding box center [346, 57] width 81 height 26
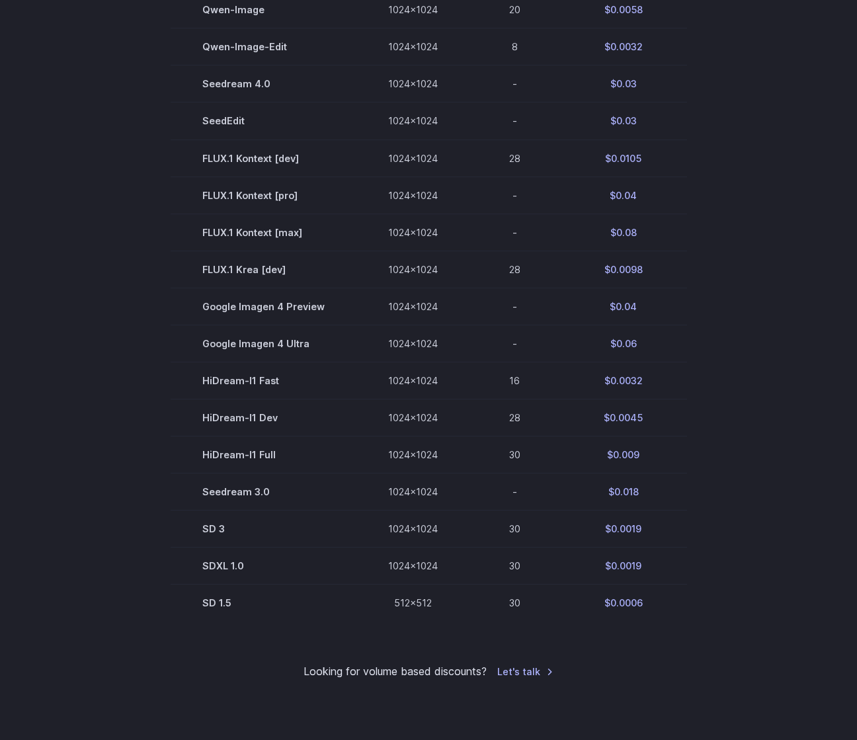
scroll to position [529, 0]
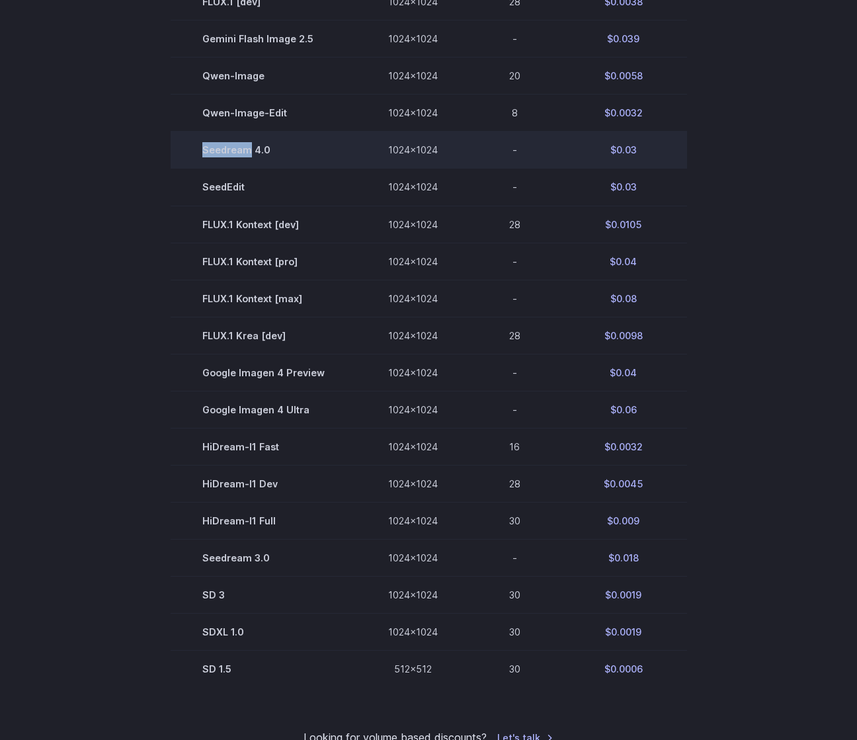
drag, startPoint x: 199, startPoint y: 151, endPoint x: 251, endPoint y: 155, distance: 52.5
click at [251, 155] on td "Seedream 4.0" at bounding box center [264, 150] width 186 height 37
copy td "Seedream"
